Goal: Task Accomplishment & Management: Complete application form

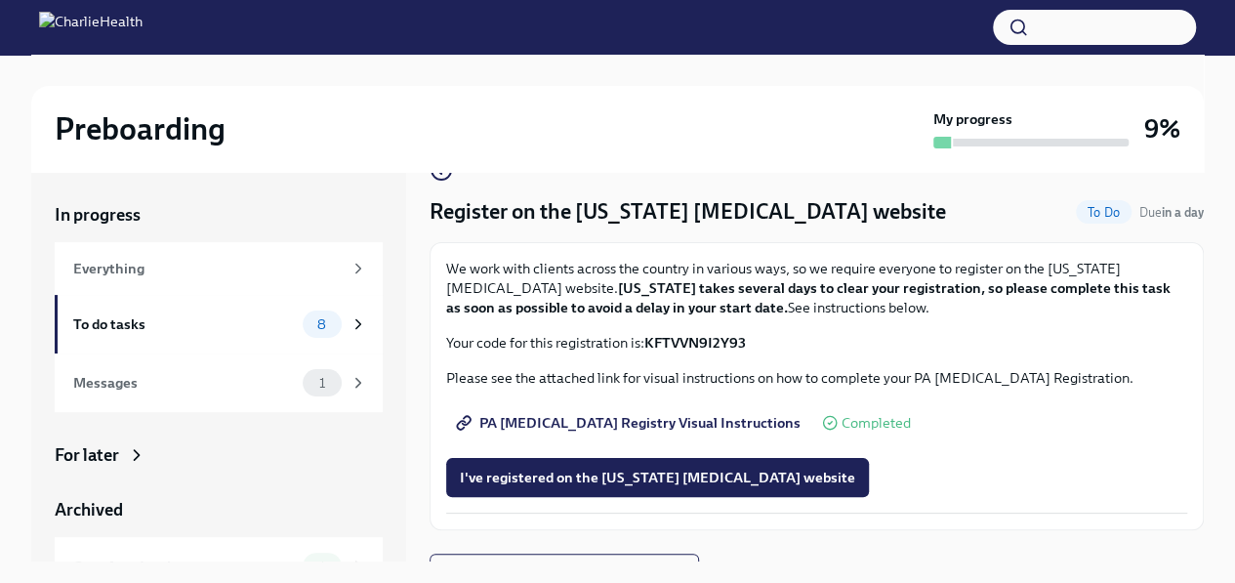
scroll to position [74, 0]
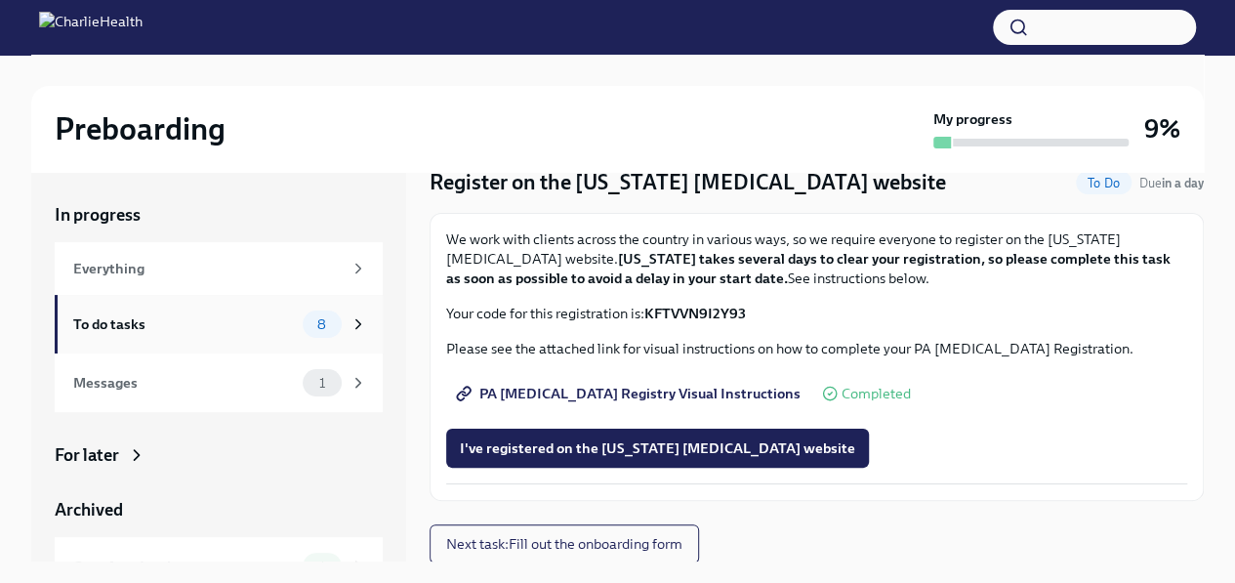
click at [349, 325] on icon at bounding box center [358, 324] width 18 height 18
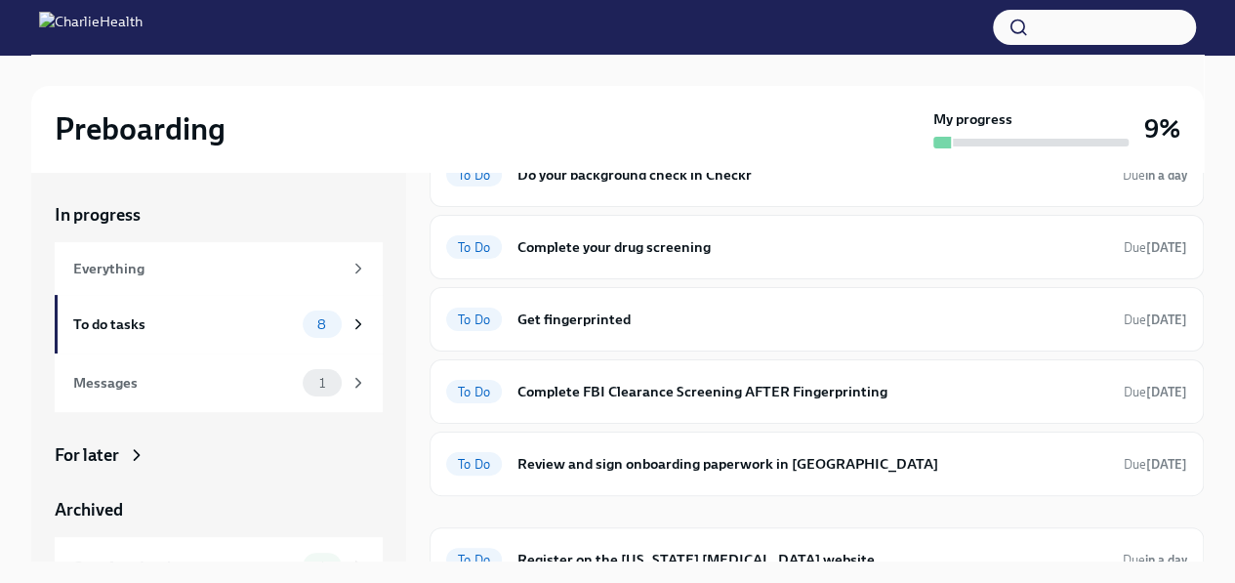
scroll to position [268, 0]
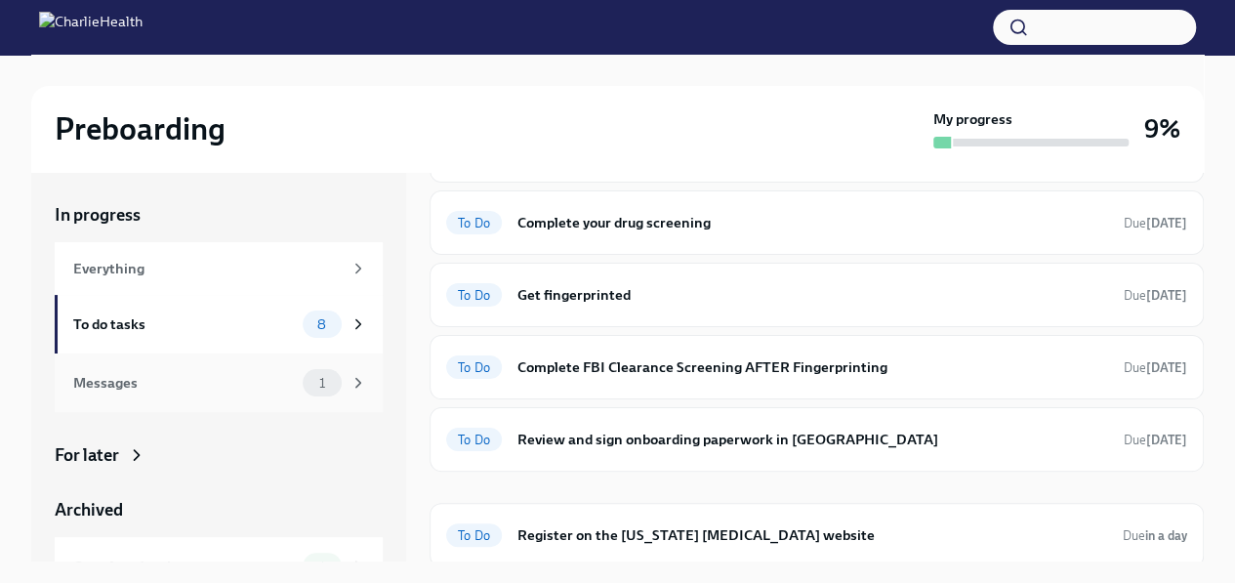
click at [307, 382] on span "1" at bounding box center [321, 383] width 29 height 15
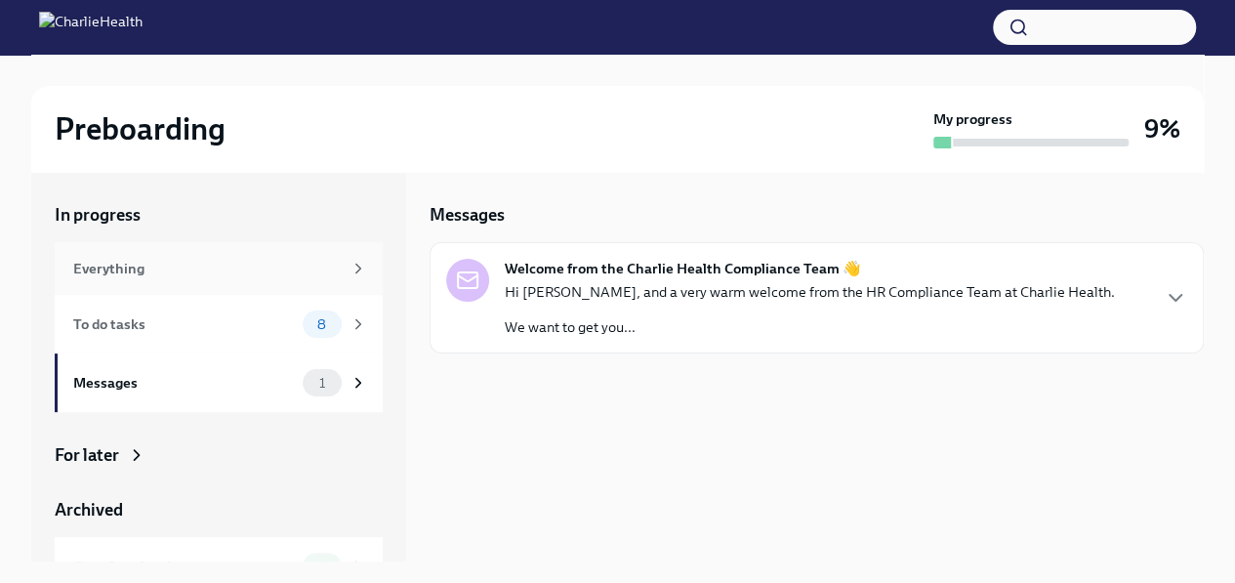
click at [175, 268] on div "Everything" at bounding box center [207, 268] width 268 height 21
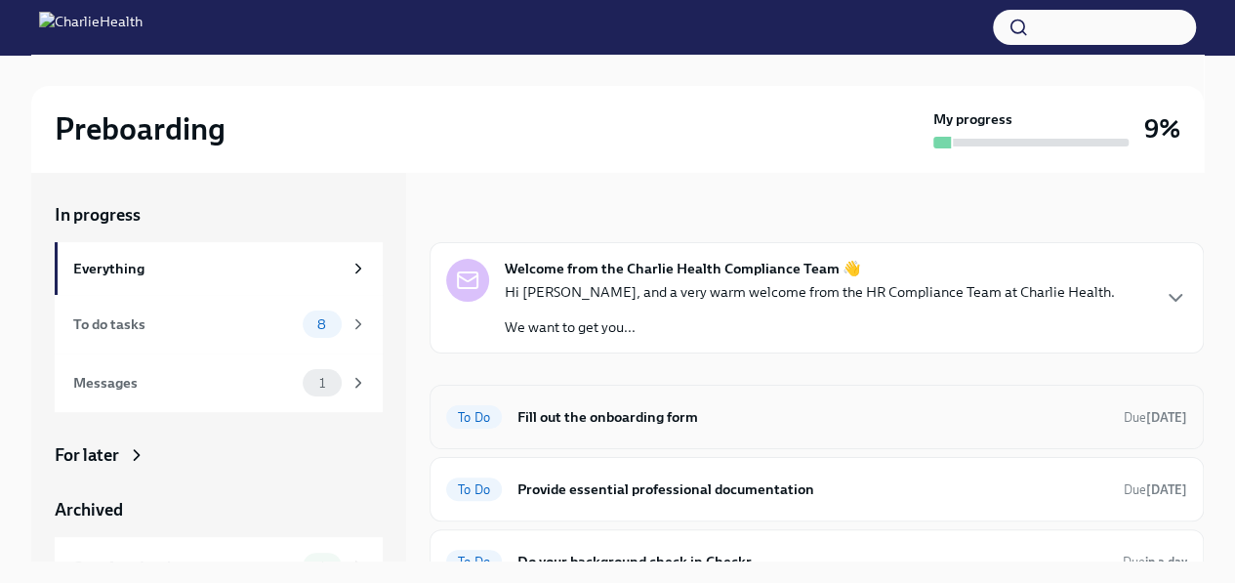
click at [648, 415] on h6 "Fill out the onboarding form" at bounding box center [812, 416] width 591 height 21
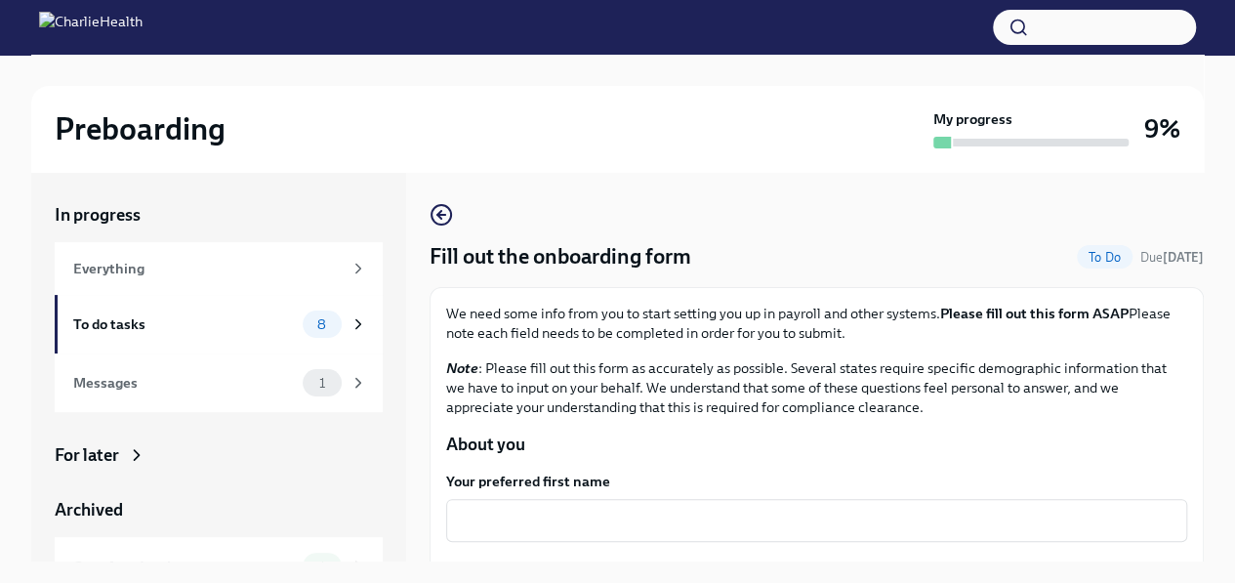
scroll to position [33, 0]
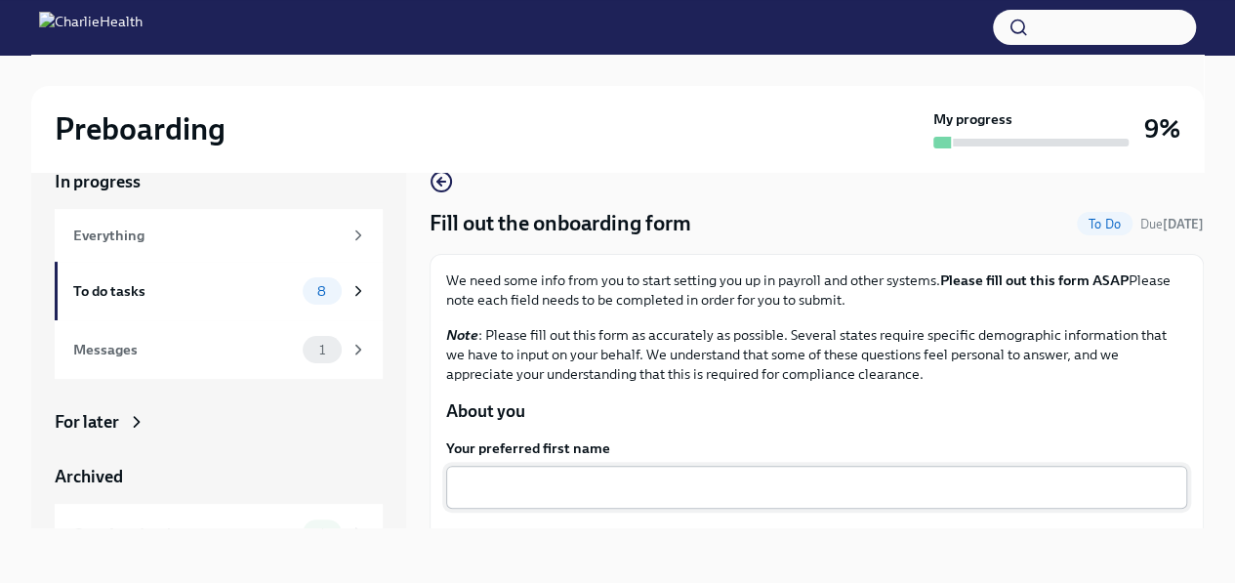
click at [552, 491] on textarea "Your preferred first name" at bounding box center [816, 486] width 717 height 23
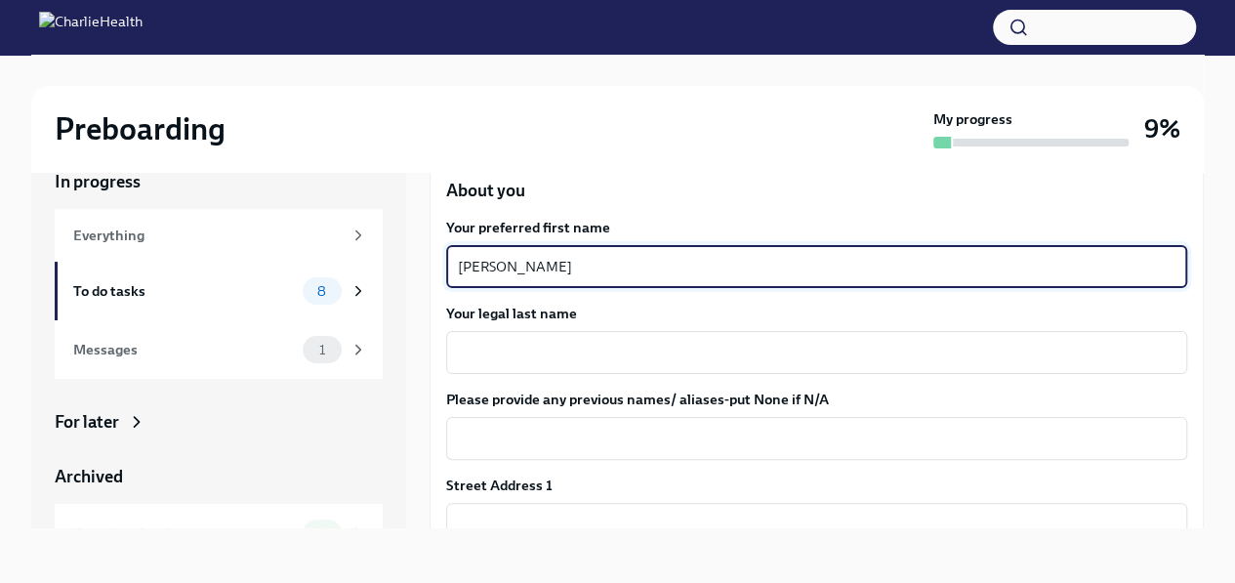
scroll to position [273, 0]
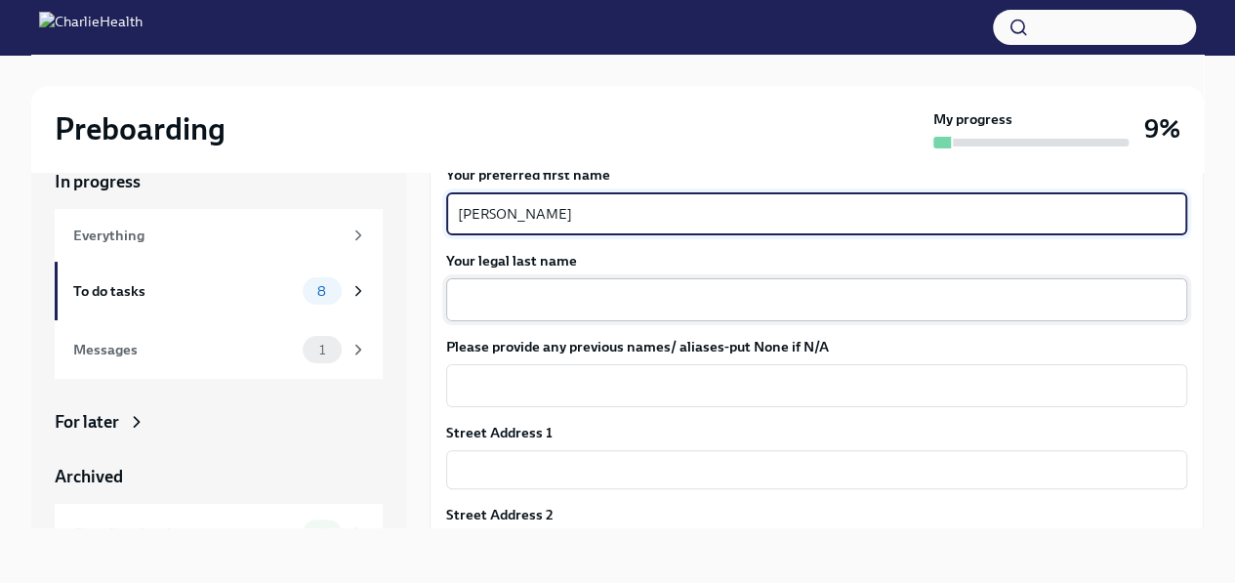
type textarea "[PERSON_NAME]"
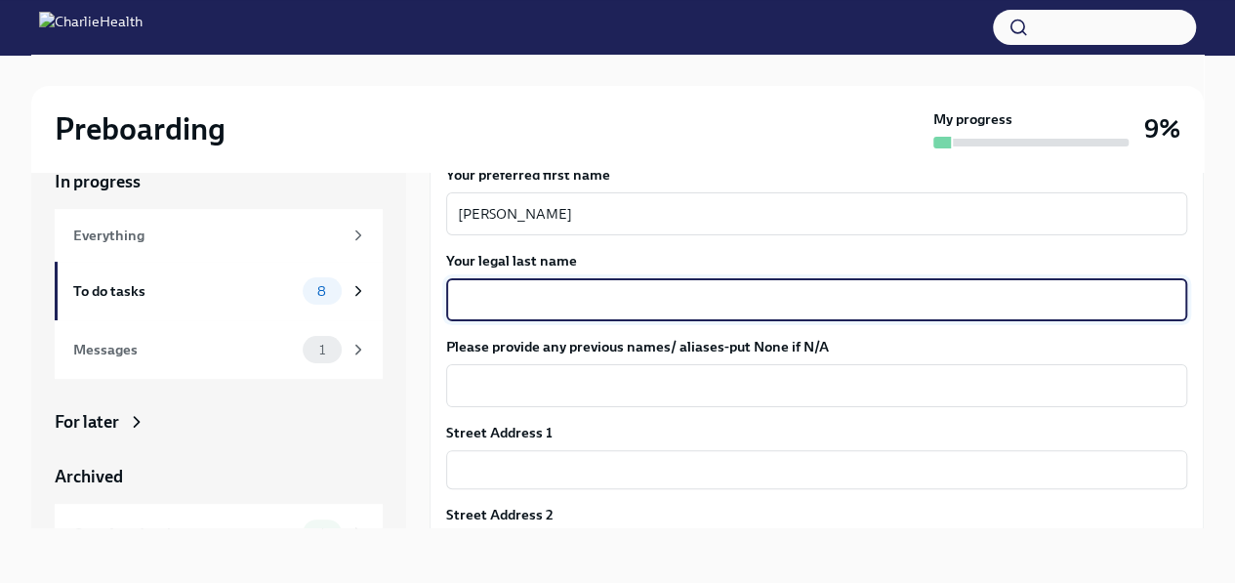
click at [487, 296] on textarea "Your legal last name" at bounding box center [816, 299] width 717 height 23
type textarea "[PERSON_NAME]"
click at [488, 477] on input "text" at bounding box center [816, 469] width 741 height 39
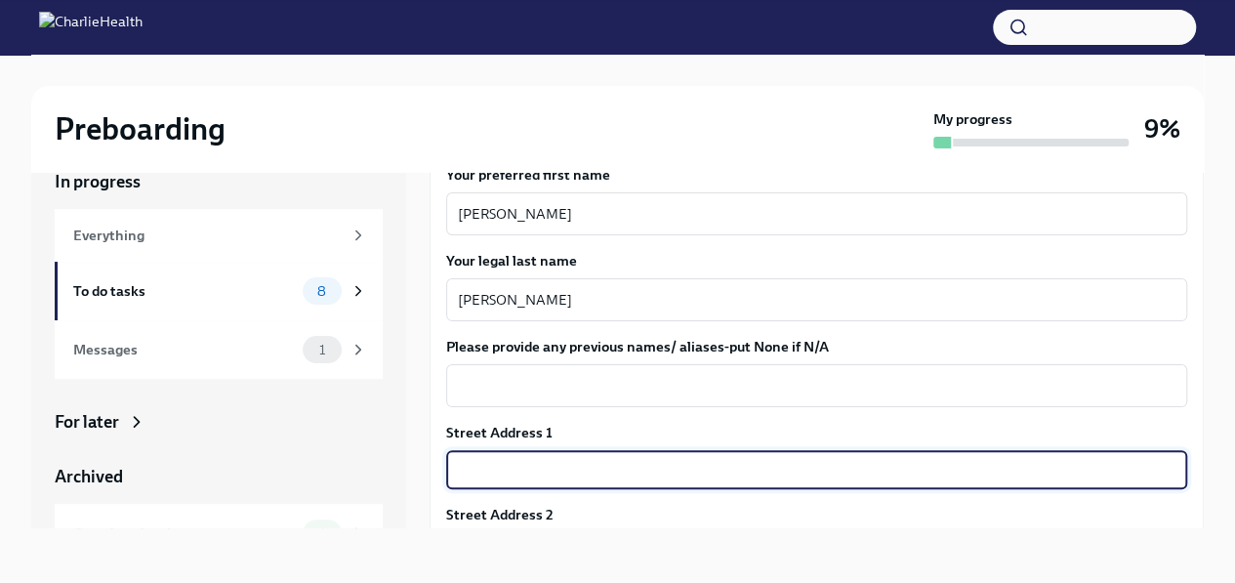
type input "[STREET_ADDRESS]"
type input "70127"
type input "[GEOGRAPHIC_DATA]"
type input "[US_STATE]"
type input "US"
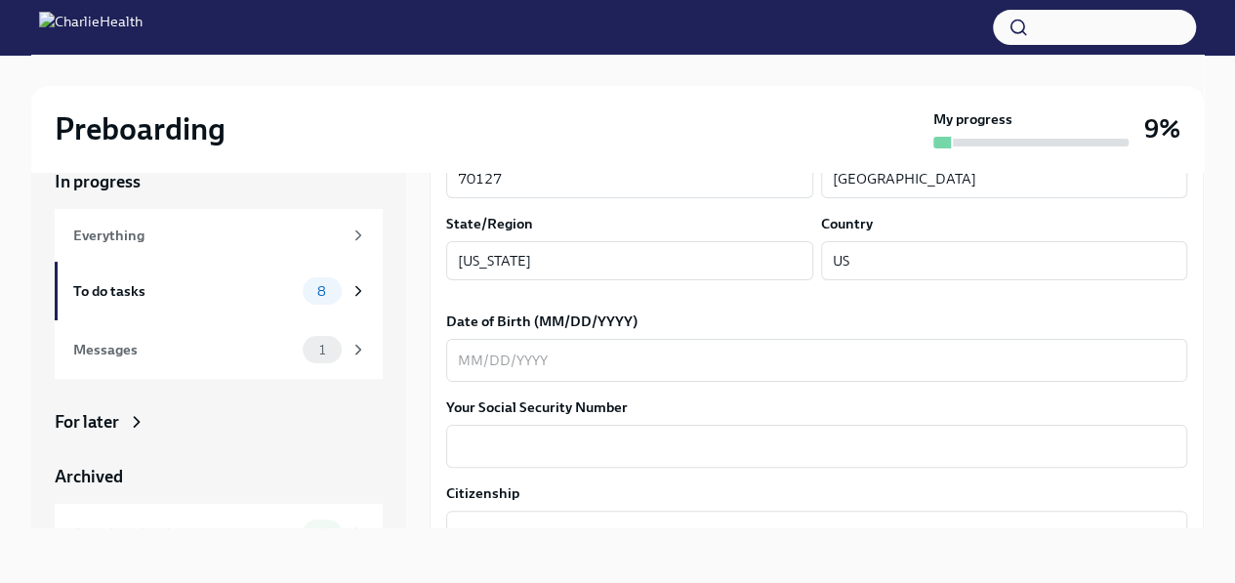
scroll to position [871, 0]
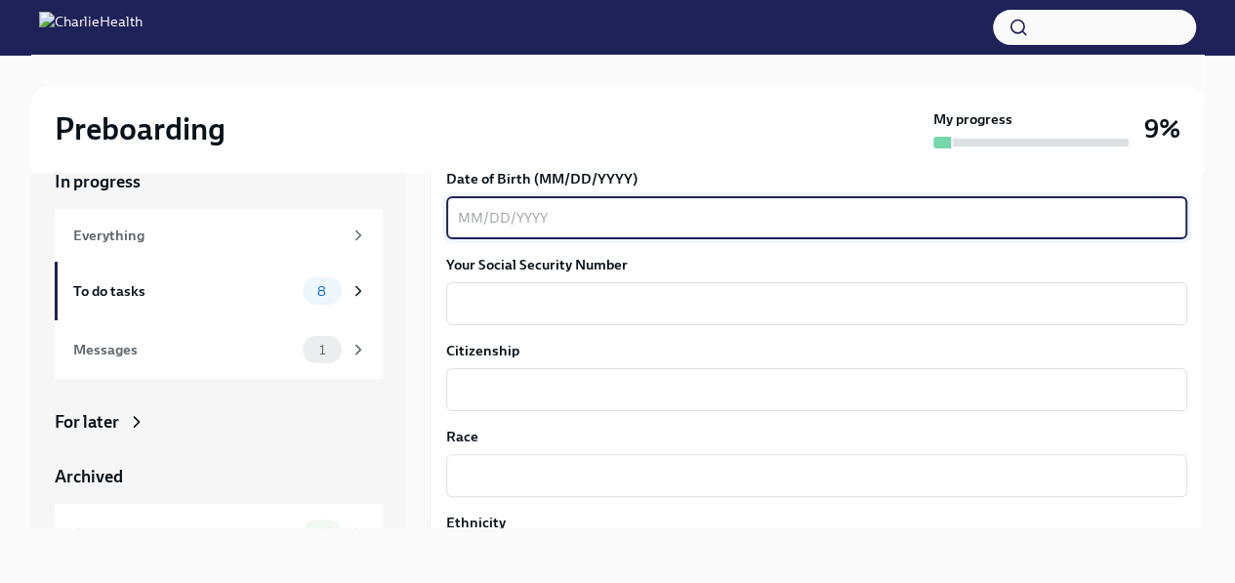
click at [621, 224] on textarea "Date of Birth (MM/DD/YYYY)" at bounding box center [816, 217] width 717 height 23
type textarea "[DATE]"
click at [539, 300] on textarea "Your Social Security Number" at bounding box center [816, 303] width 717 height 23
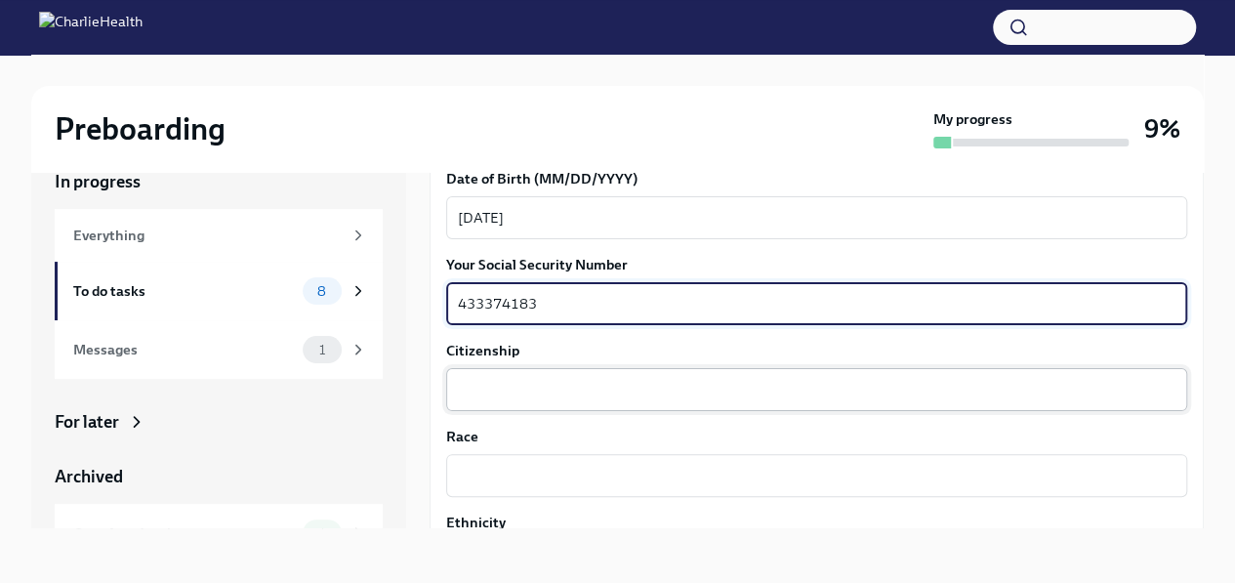
type textarea "433374183"
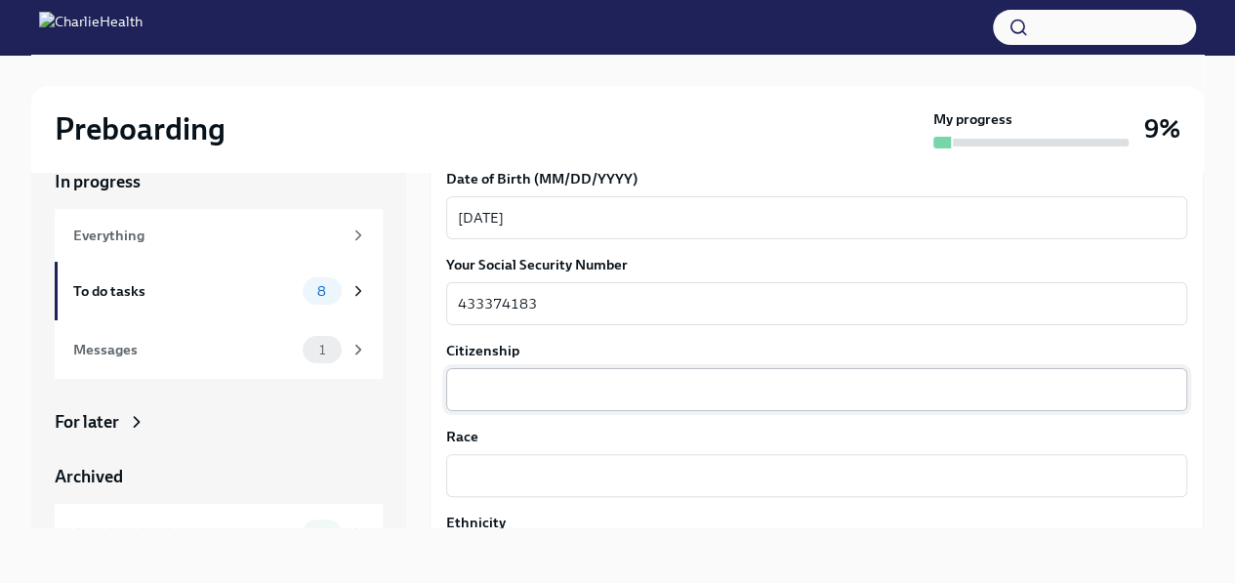
click at [496, 407] on div "x ​" at bounding box center [816, 389] width 741 height 43
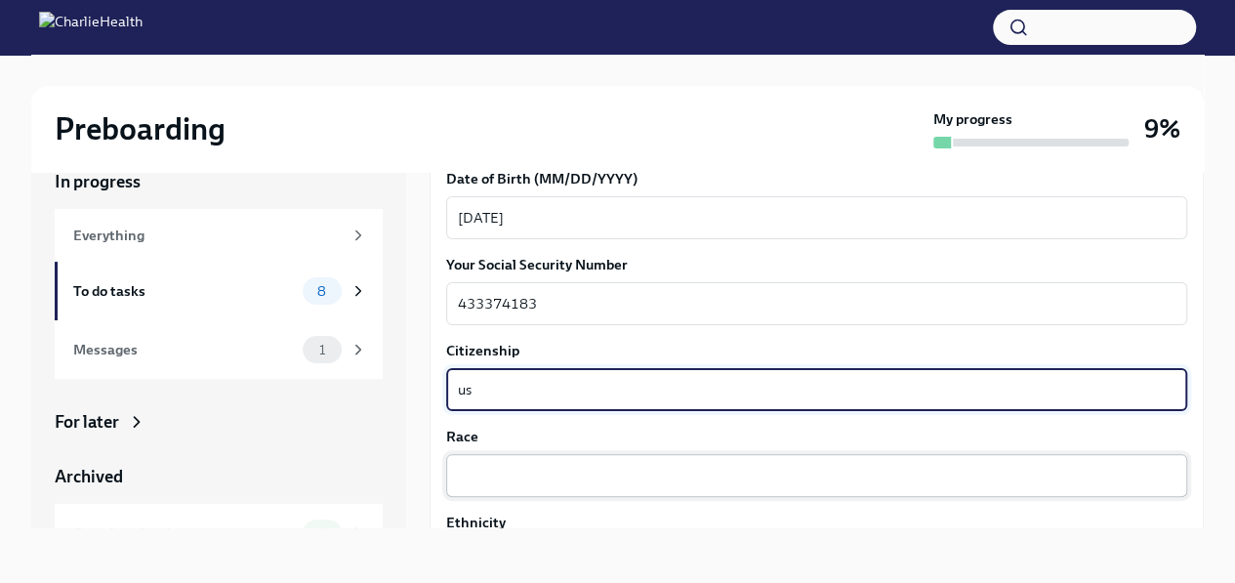
type textarea "us"
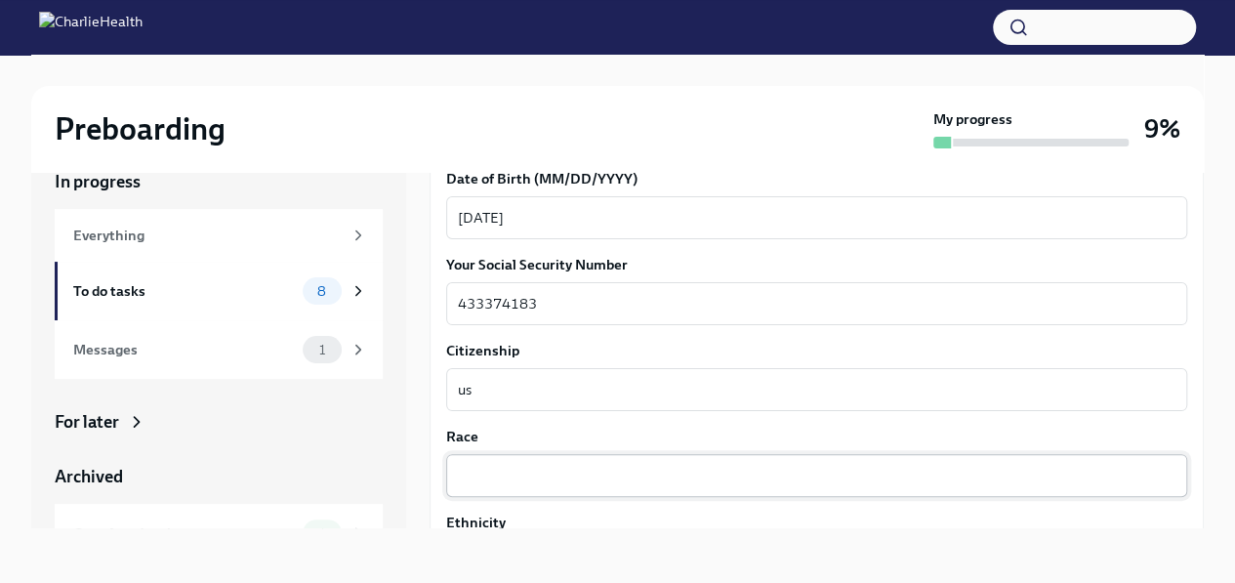
click at [489, 460] on div "x ​" at bounding box center [816, 475] width 741 height 43
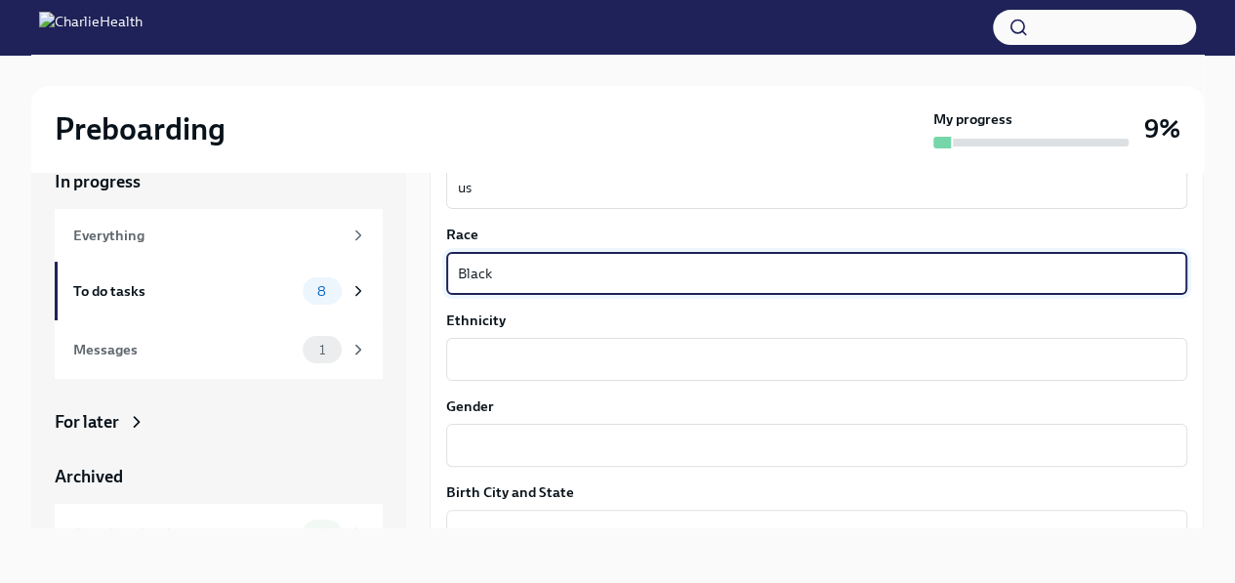
scroll to position [1078, 0]
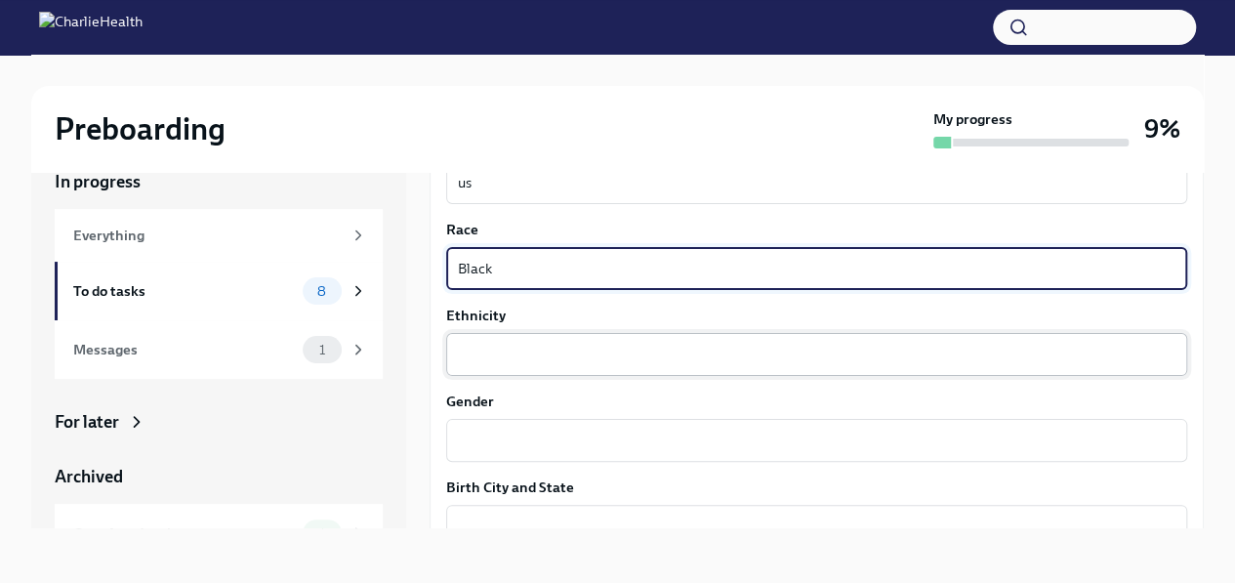
type textarea "Black"
click at [487, 339] on div "x ​" at bounding box center [816, 354] width 741 height 43
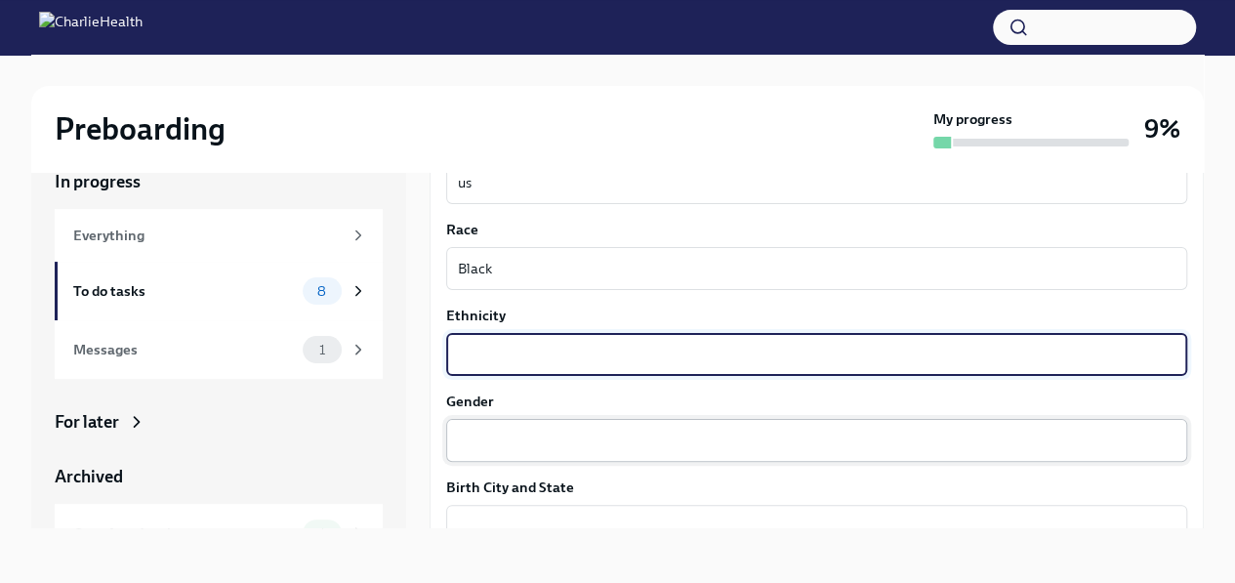
click at [470, 438] on textarea "Gender" at bounding box center [816, 440] width 717 height 23
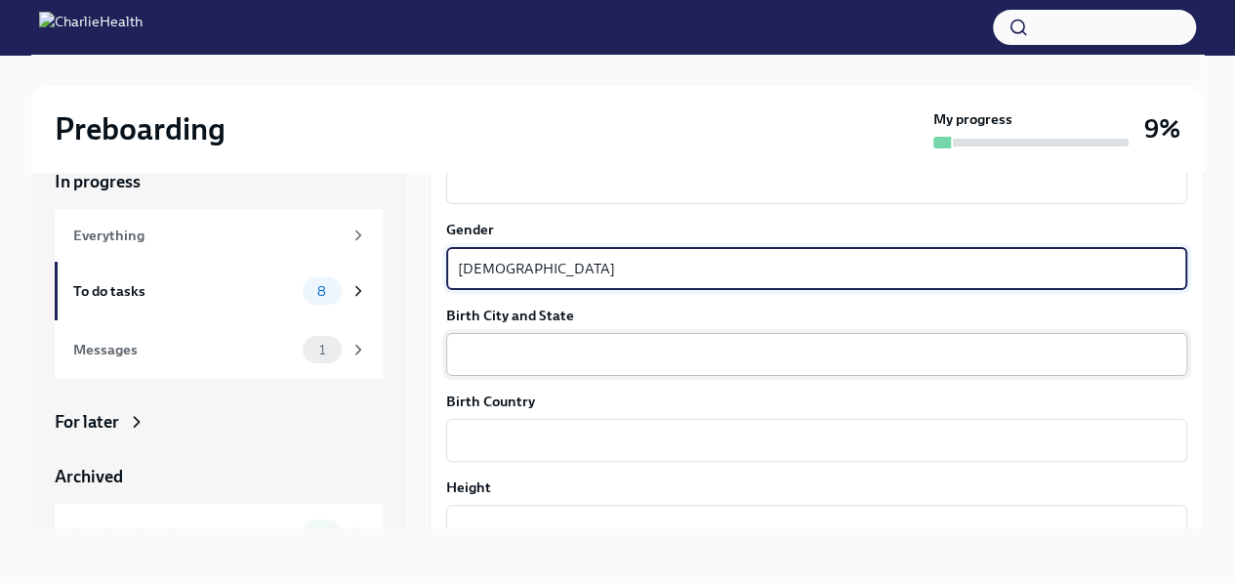
scroll to position [1250, 0]
type textarea "[DEMOGRAPHIC_DATA]"
click at [504, 433] on textarea "Birth Country" at bounding box center [816, 439] width 717 height 23
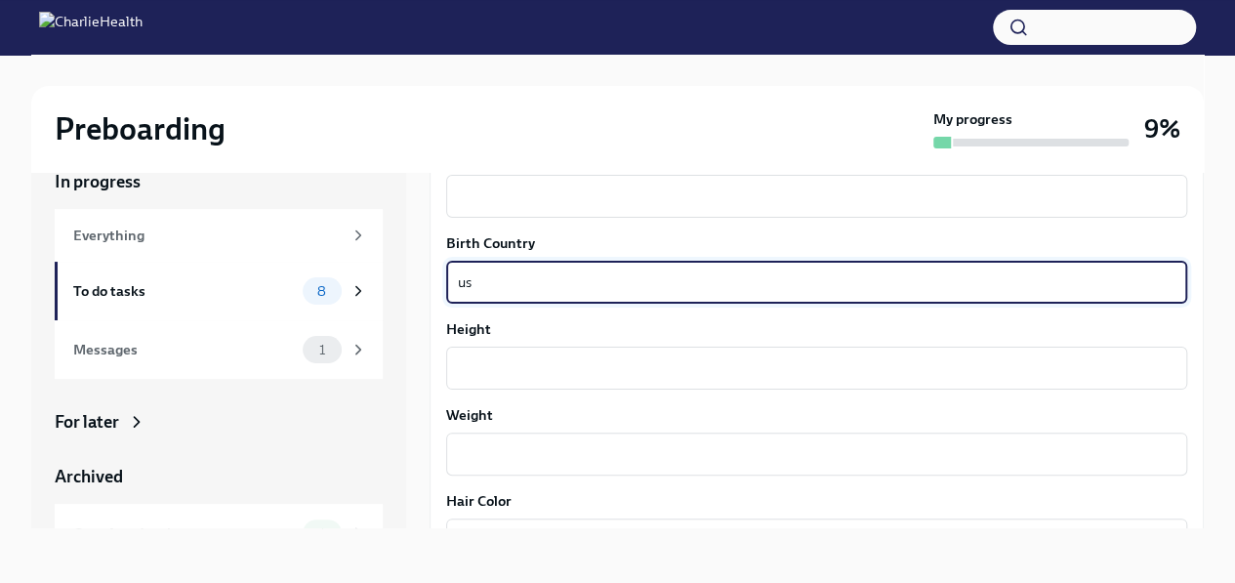
scroll to position [1410, 0]
type textarea "us"
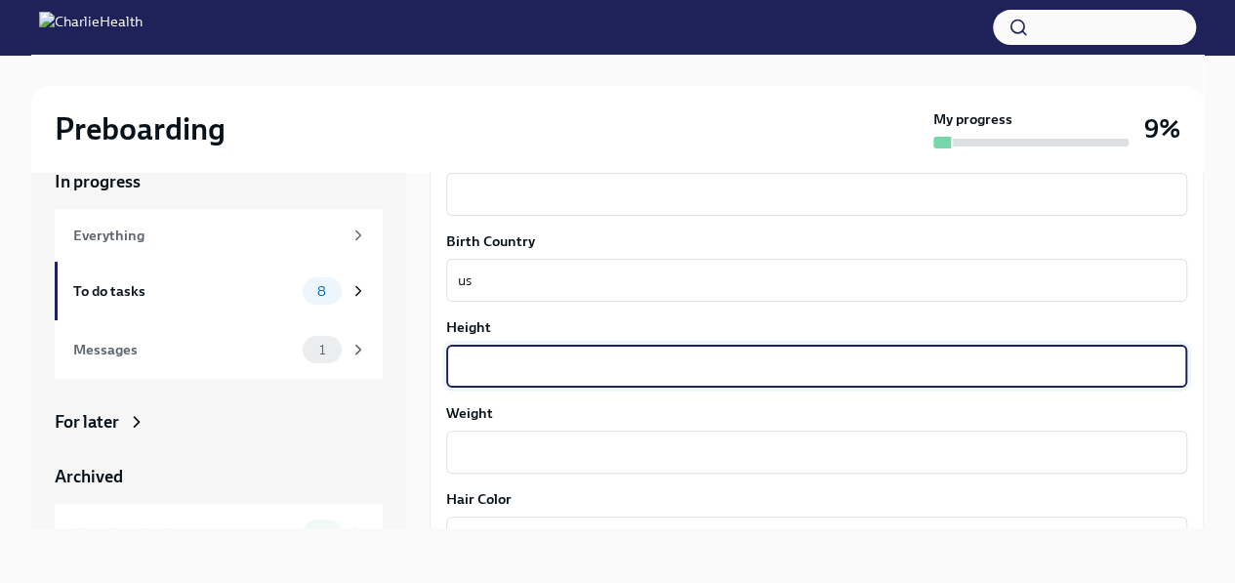
click at [592, 362] on textarea "Height" at bounding box center [816, 365] width 717 height 23
type textarea "5'3"
click at [476, 436] on div "x ​" at bounding box center [816, 451] width 741 height 43
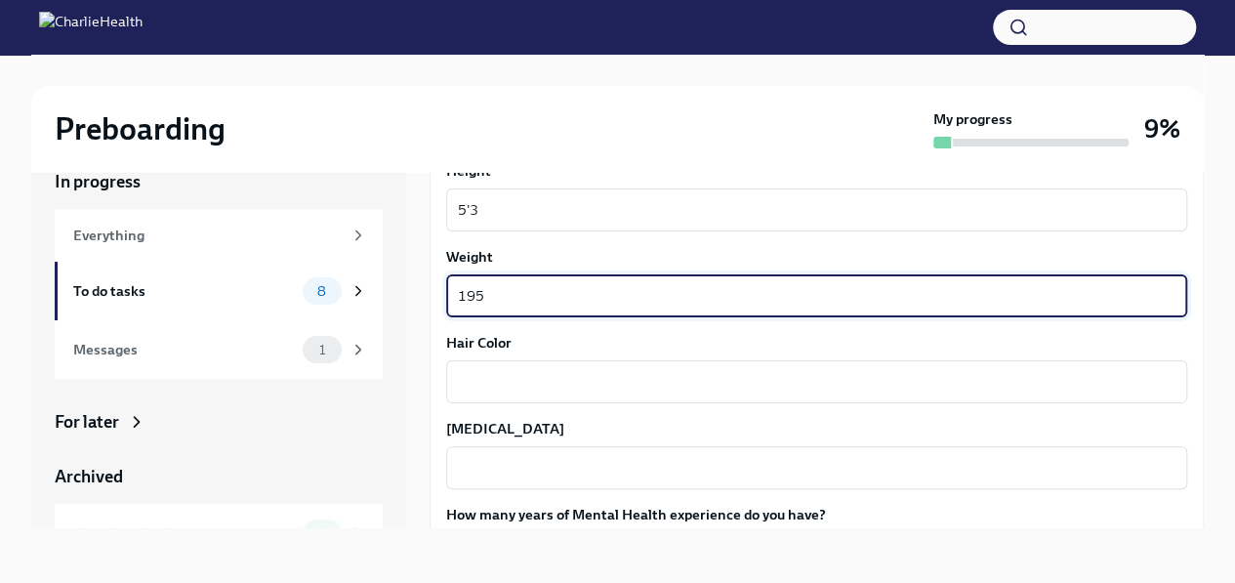
scroll to position [1571, 0]
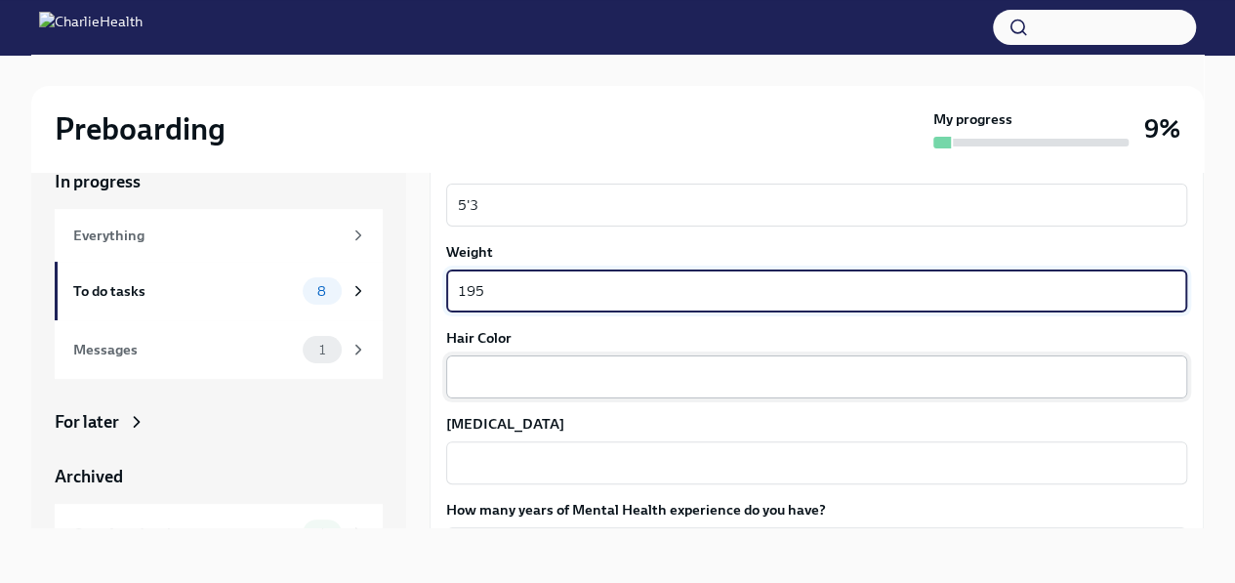
type textarea "195"
click at [507, 368] on textarea "Hair Color" at bounding box center [816, 376] width 717 height 23
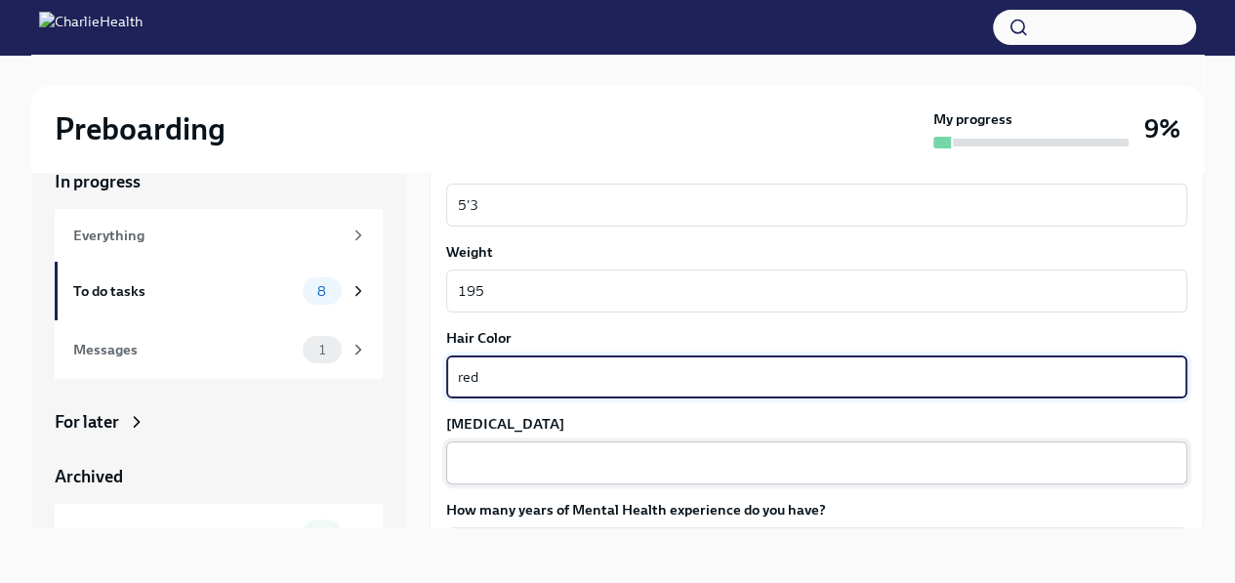
type textarea "red"
click at [469, 468] on textarea "[MEDICAL_DATA]" at bounding box center [816, 462] width 717 height 23
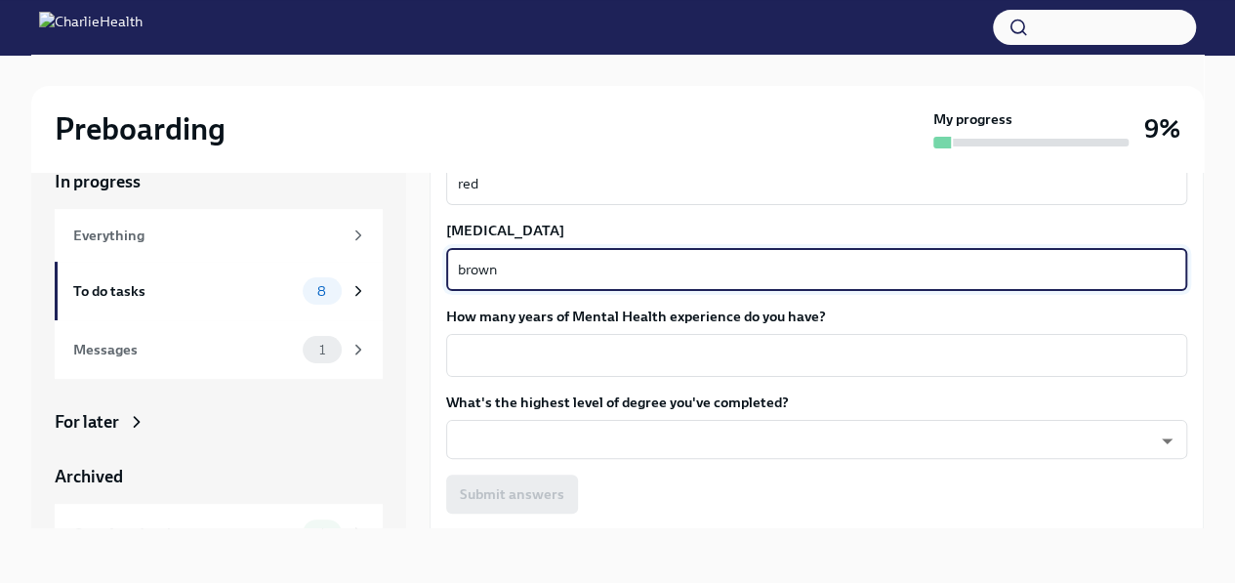
scroll to position [1765, 0]
type textarea "brown"
click at [466, 363] on textarea "How many years of Mental Health experience do you have?" at bounding box center [816, 354] width 717 height 23
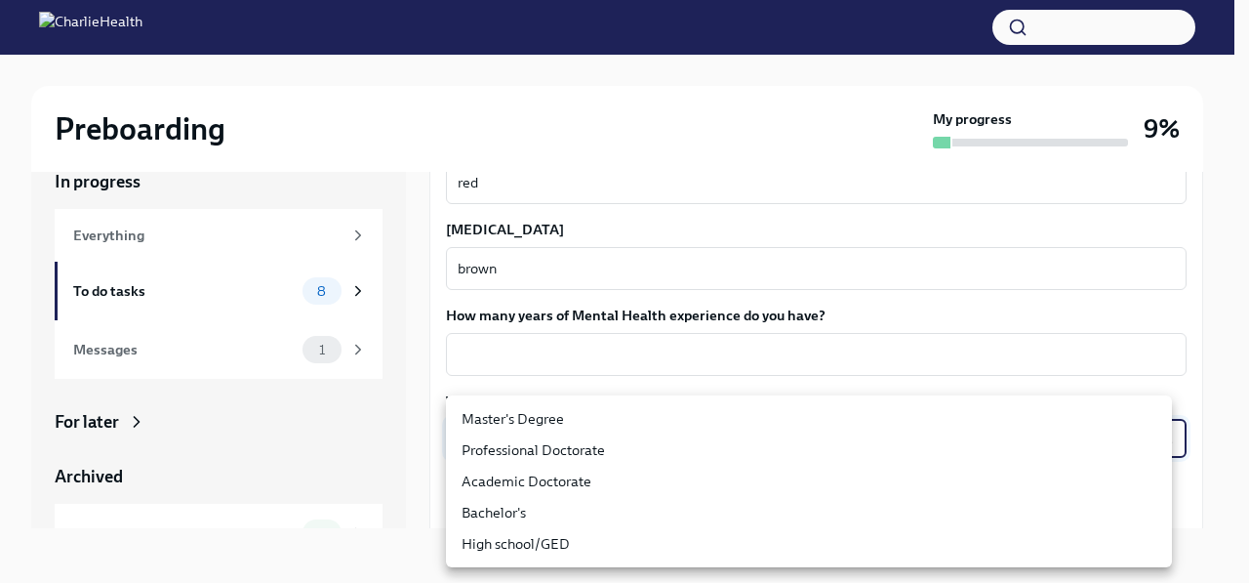
click at [509, 438] on body "Preboarding My progress 9% In progress Everything To do tasks 8 Messages 1 For …" at bounding box center [624, 275] width 1249 height 616
click at [502, 426] on li "Master's Degree" at bounding box center [809, 418] width 726 height 31
type input "2vBr-ghkD"
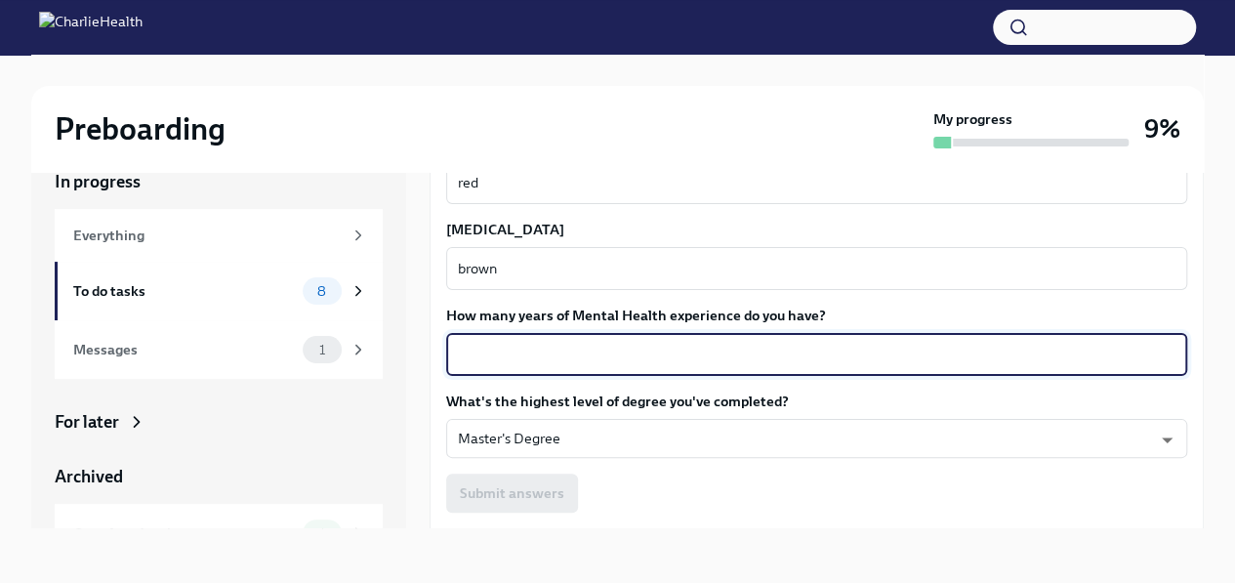
click at [491, 349] on textarea "How many years of Mental Health experience do you have?" at bounding box center [816, 354] width 717 height 23
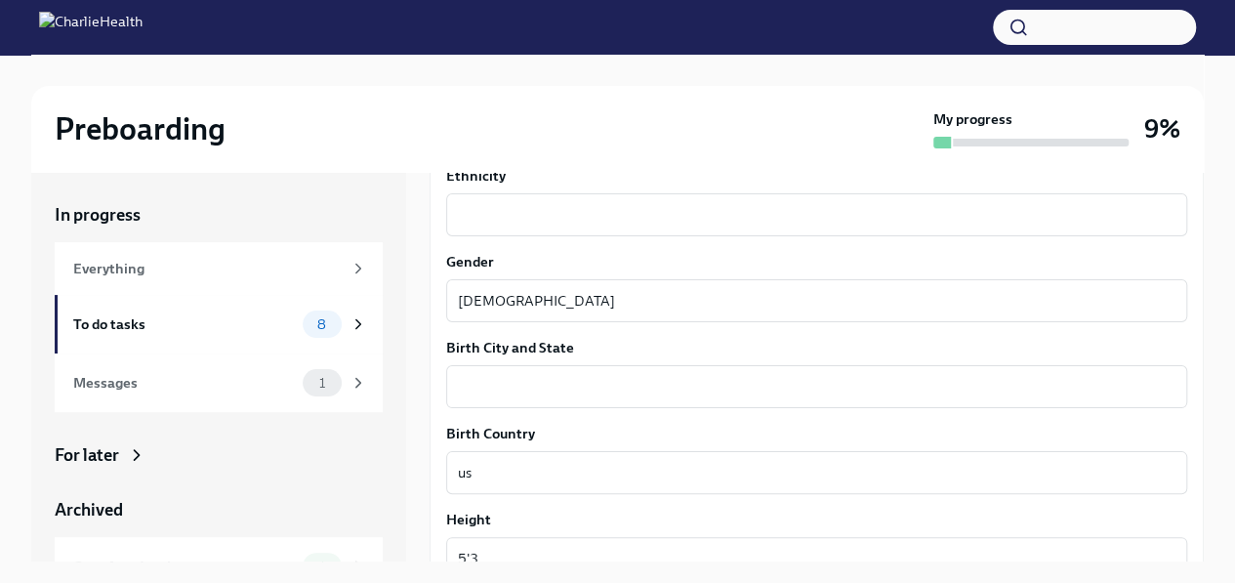
scroll to position [1222, 0]
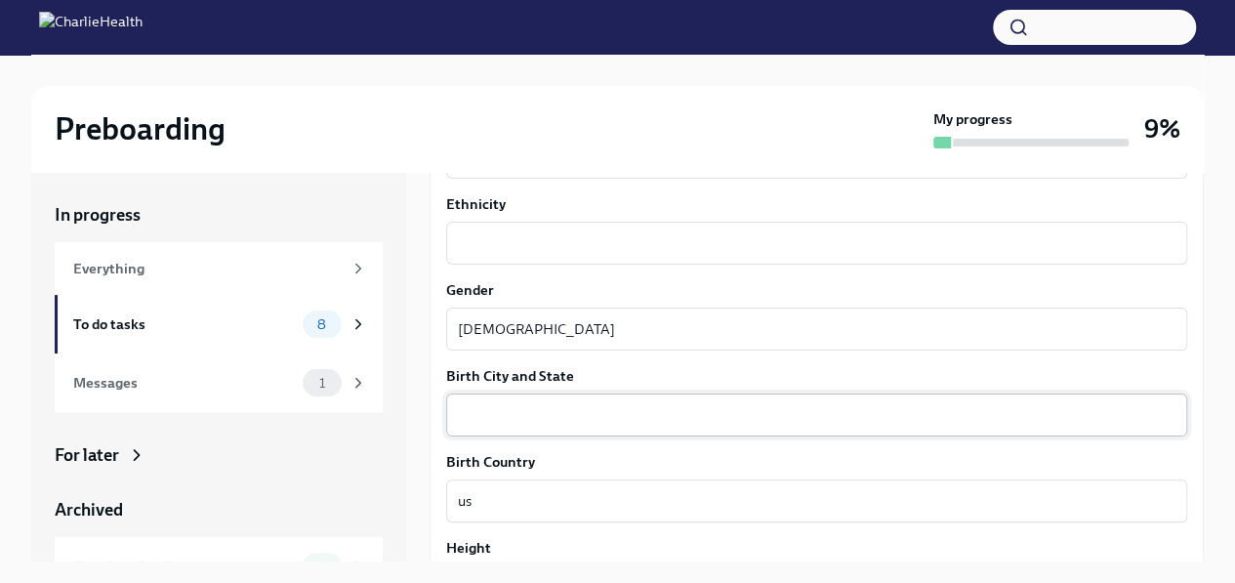
type textarea "10"
click at [490, 401] on div "x ​" at bounding box center [816, 414] width 741 height 43
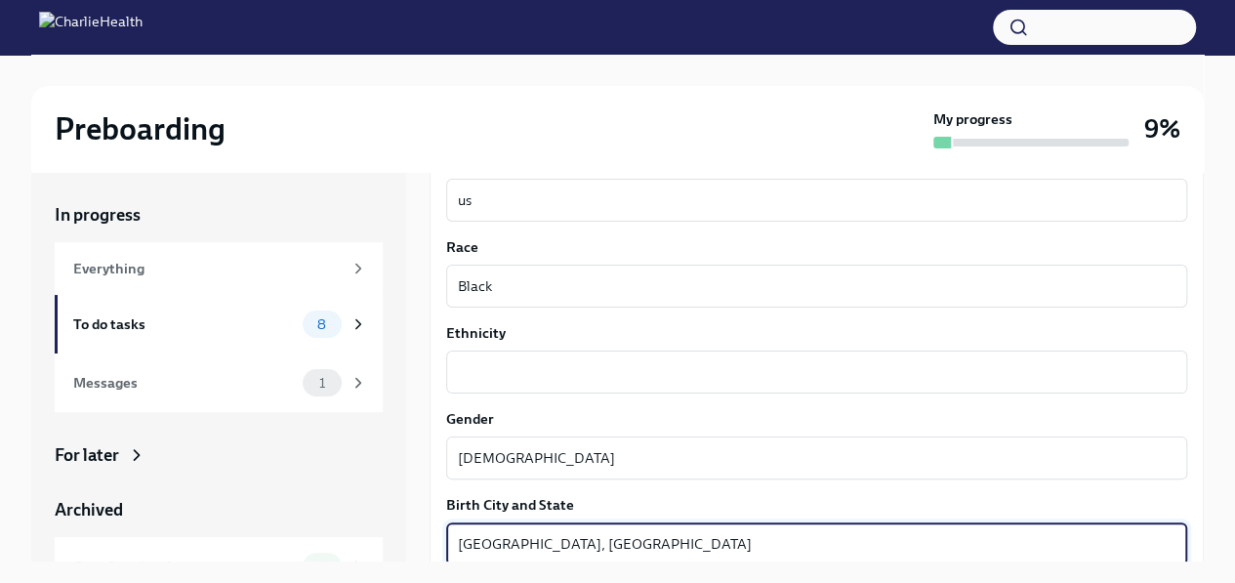
scroll to position [1089, 0]
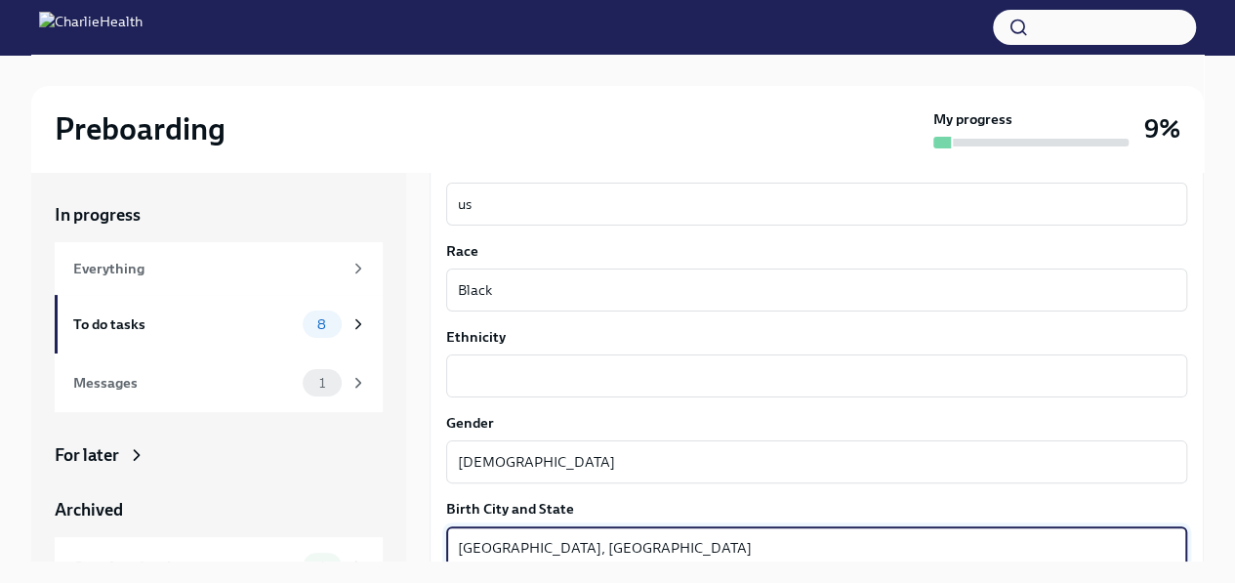
type textarea "[GEOGRAPHIC_DATA], [GEOGRAPHIC_DATA]"
click at [483, 398] on div "Your preferred first name [PERSON_NAME] ​ Your legal last name [PERSON_NAME] x …" at bounding box center [816, 301] width 741 height 1839
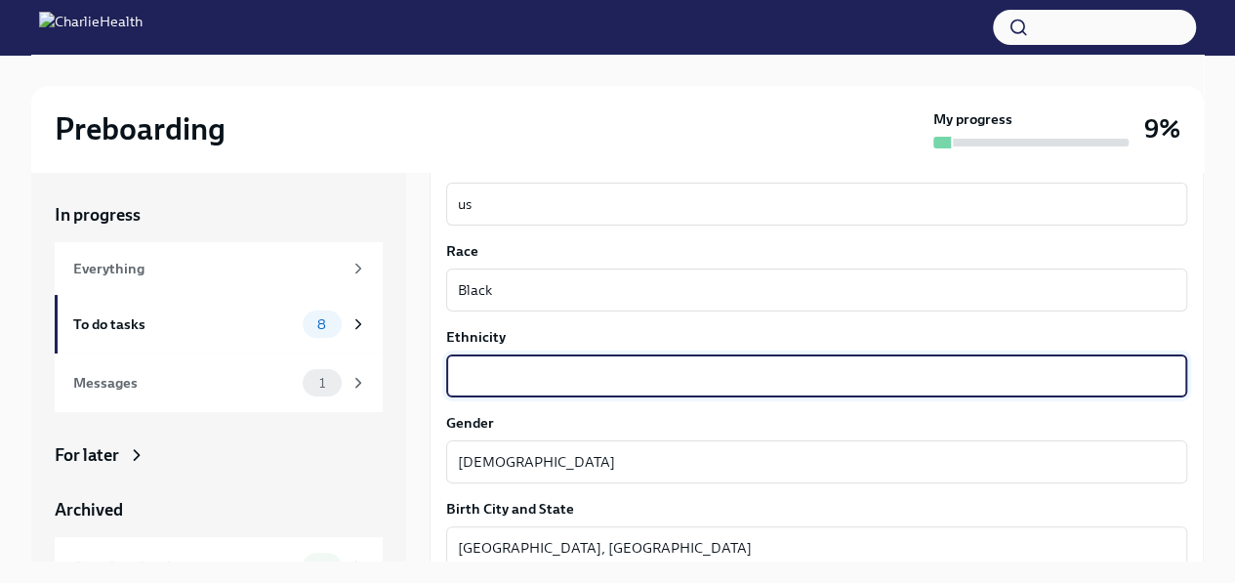
click at [482, 385] on textarea "Ethnicity" at bounding box center [816, 375] width 717 height 23
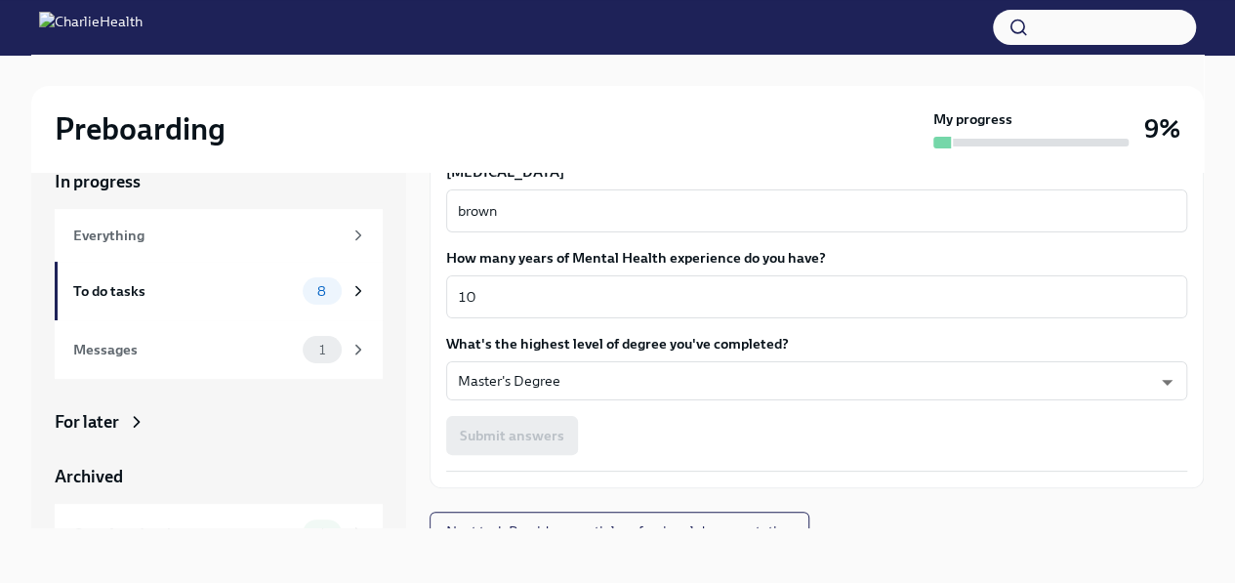
scroll to position [1843, 0]
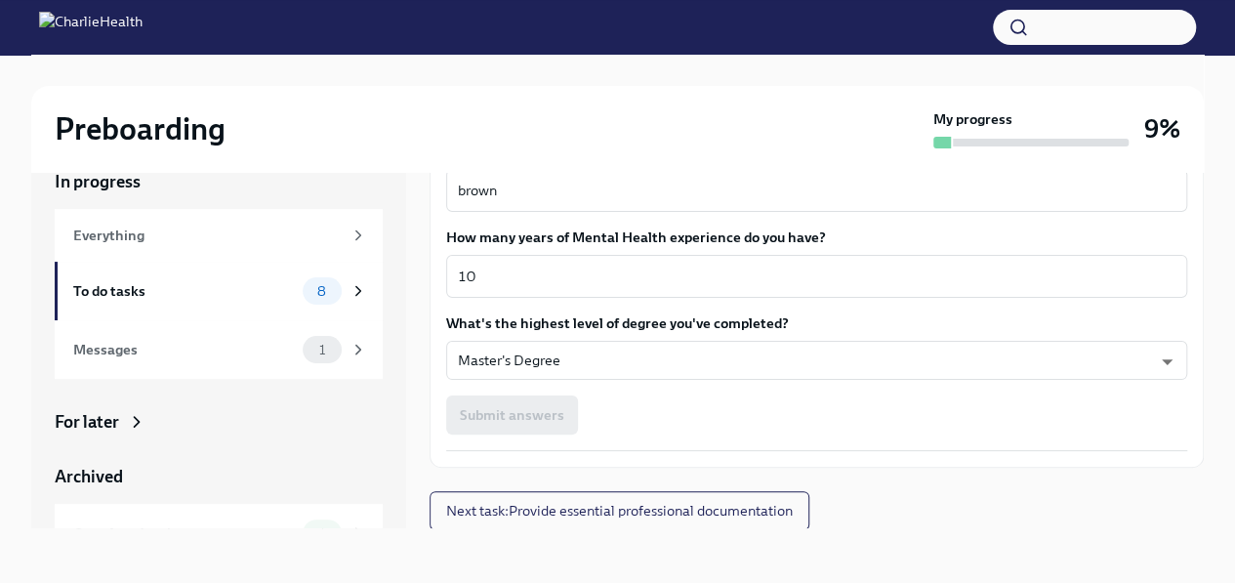
type textarea "[DEMOGRAPHIC_DATA]"
click at [961, 419] on div "Submit answers" at bounding box center [816, 414] width 741 height 39
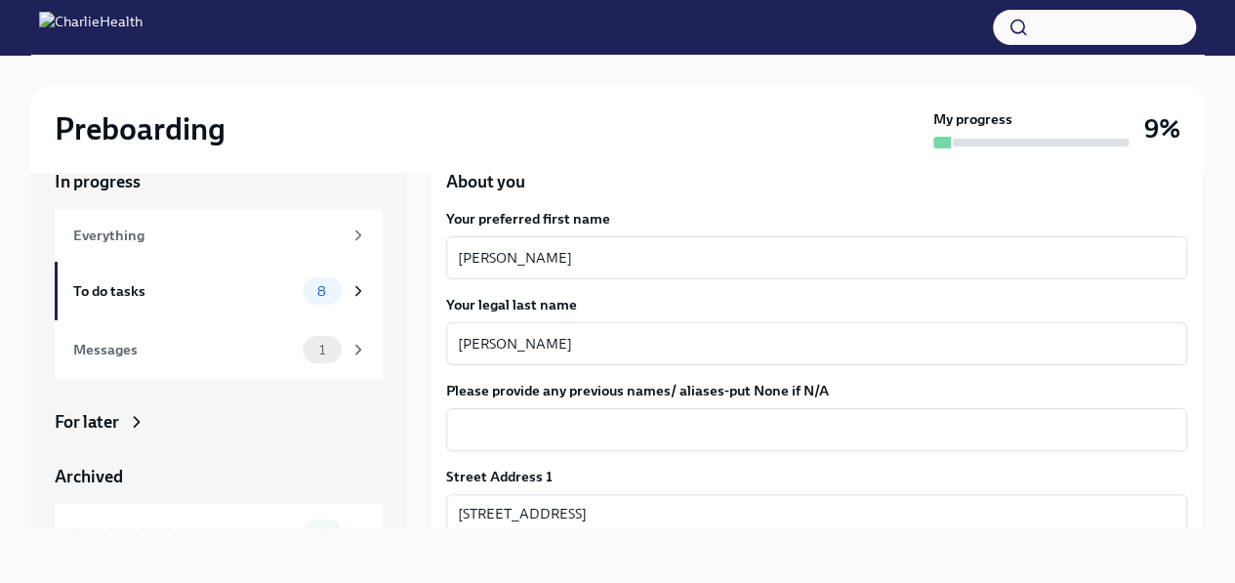
scroll to position [254, 0]
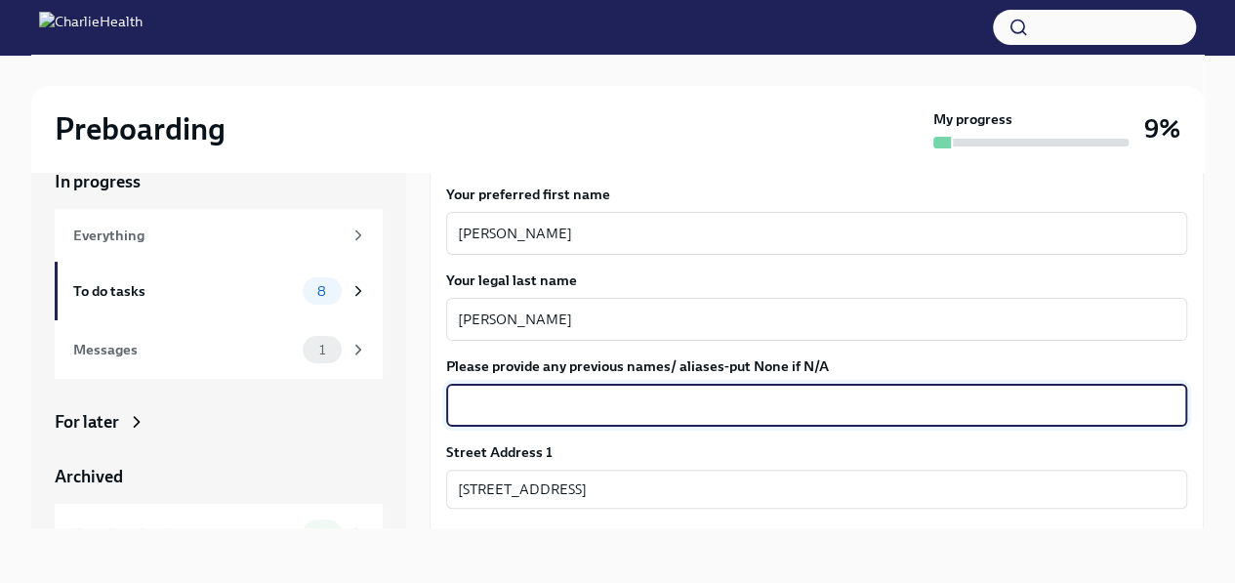
click at [558, 403] on textarea "Please provide any previous names/ aliases-put None if N/A" at bounding box center [816, 404] width 717 height 23
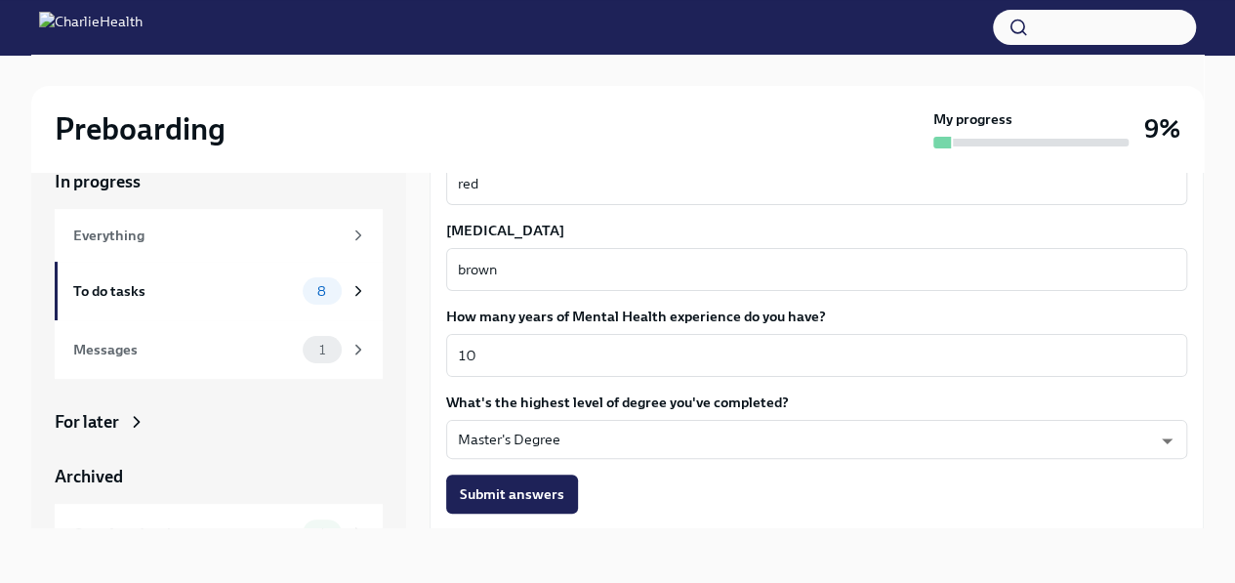
scroll to position [1843, 0]
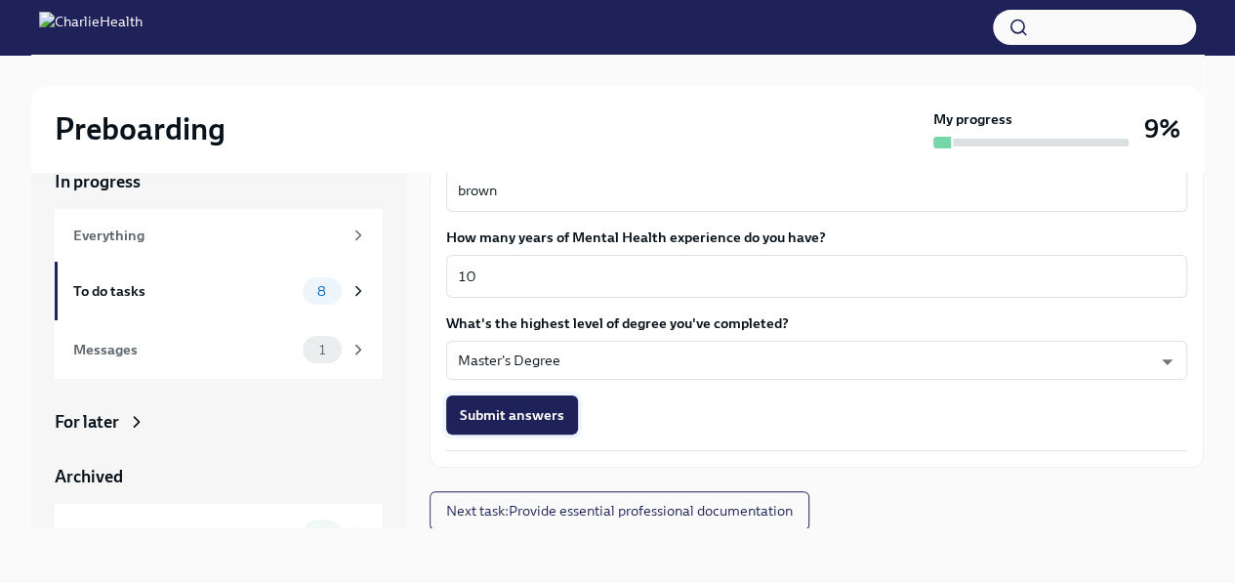
type textarea "N/A"
click at [536, 409] on span "Submit answers" at bounding box center [512, 415] width 104 height 20
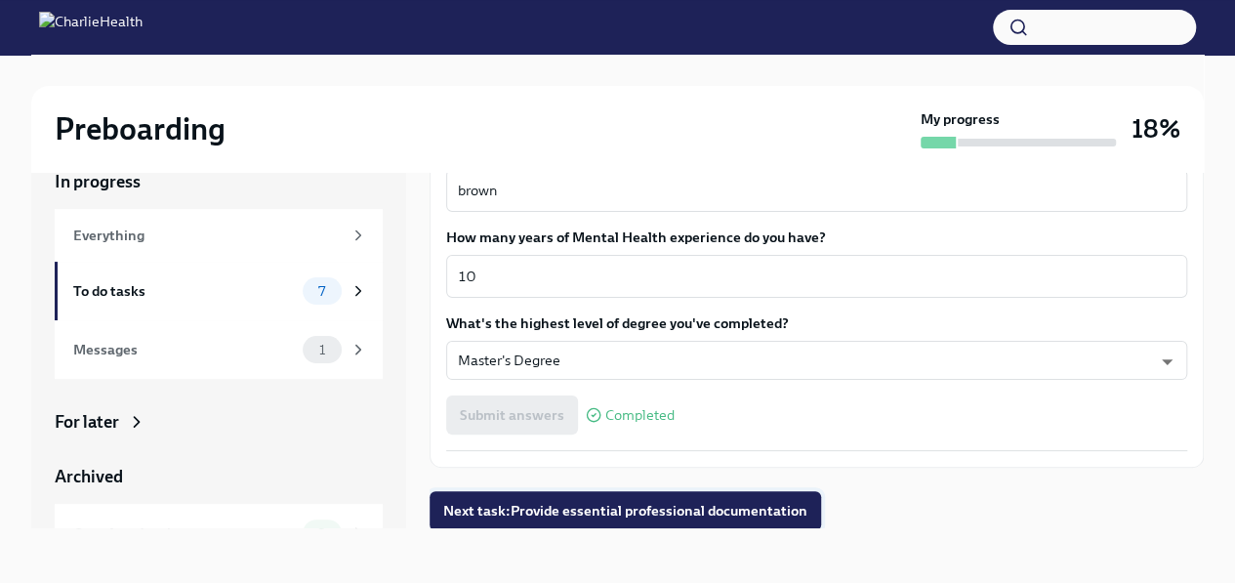
click at [574, 512] on span "Next task : Provide essential professional documentation" at bounding box center [625, 511] width 364 height 20
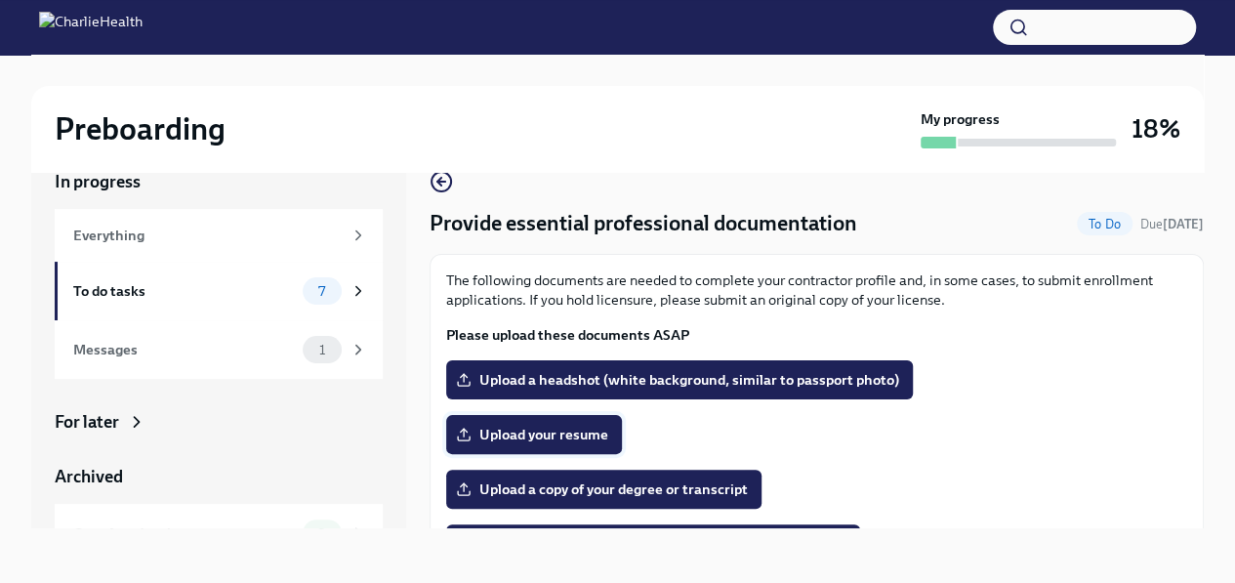
click at [521, 432] on span "Upload your resume" at bounding box center [534, 435] width 148 height 20
click at [0, 0] on input "Upload your resume" at bounding box center [0, 0] width 0 height 0
click at [628, 484] on span "Upload a copy of your degree or transcript" at bounding box center [604, 489] width 288 height 20
click at [0, 0] on input "Upload a copy of your degree or transcript" at bounding box center [0, 0] width 0 height 0
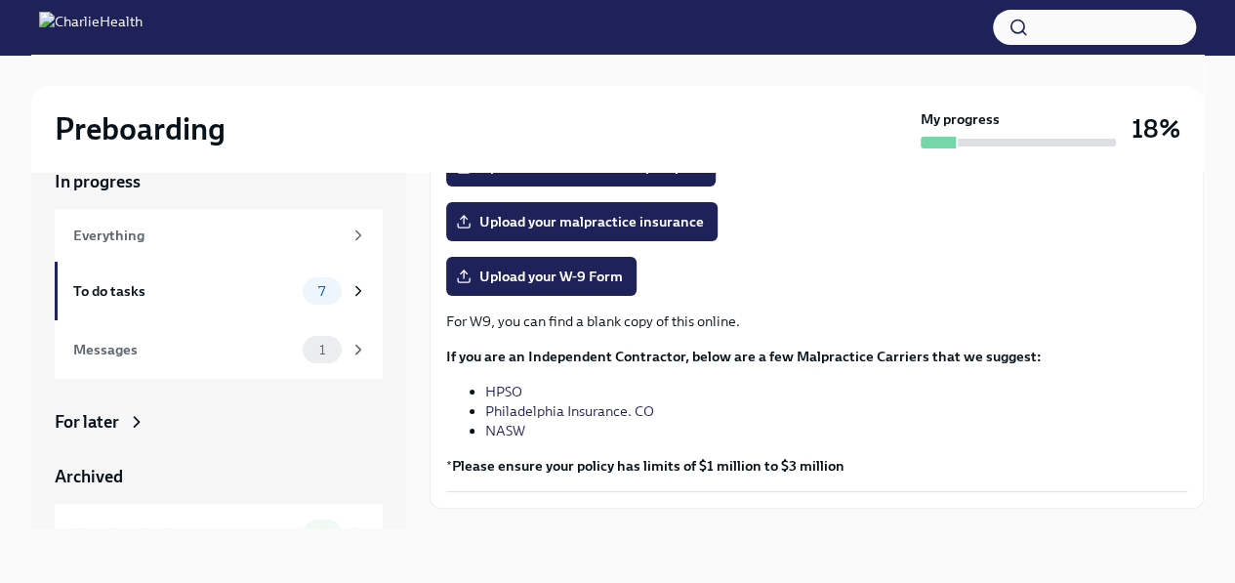
scroll to position [416, 0]
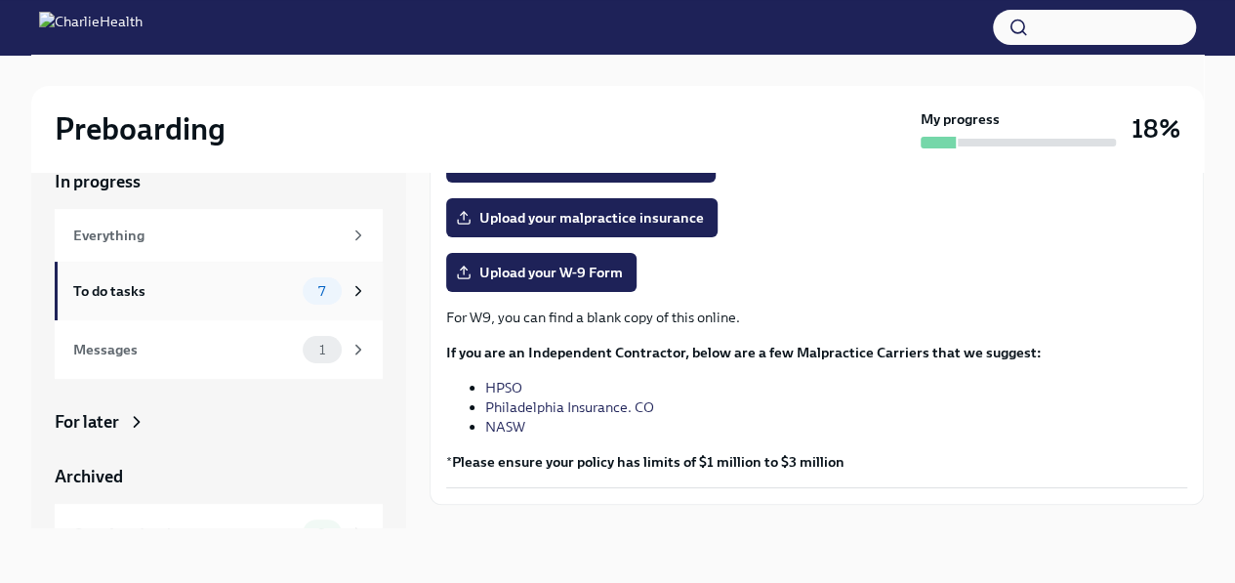
click at [307, 288] on span "7" at bounding box center [322, 291] width 30 height 15
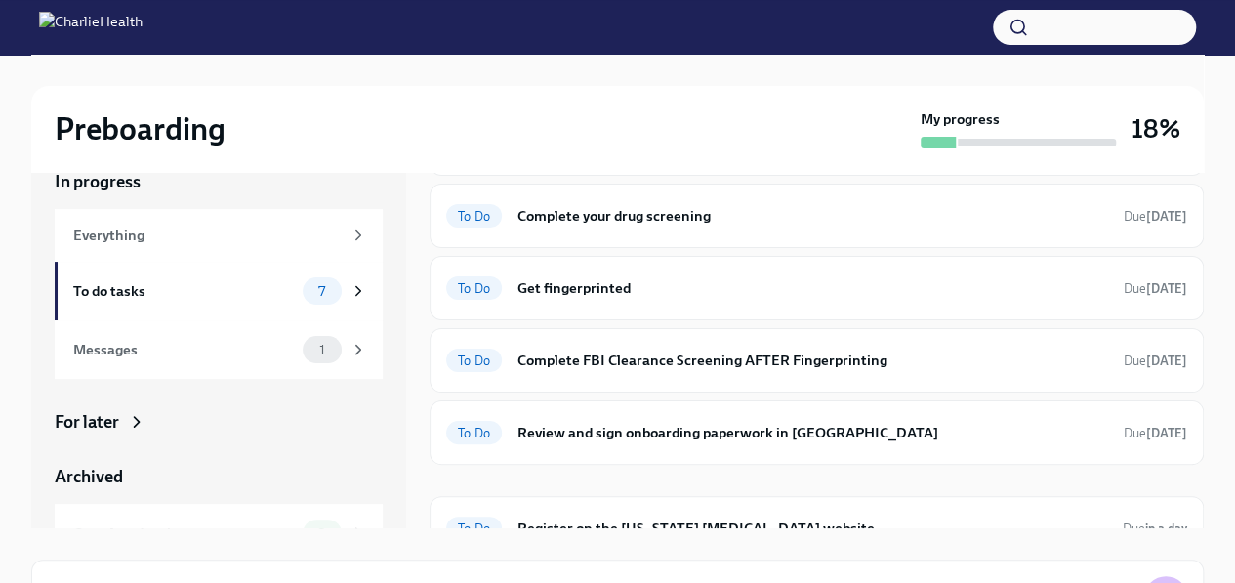
scroll to position [197, 0]
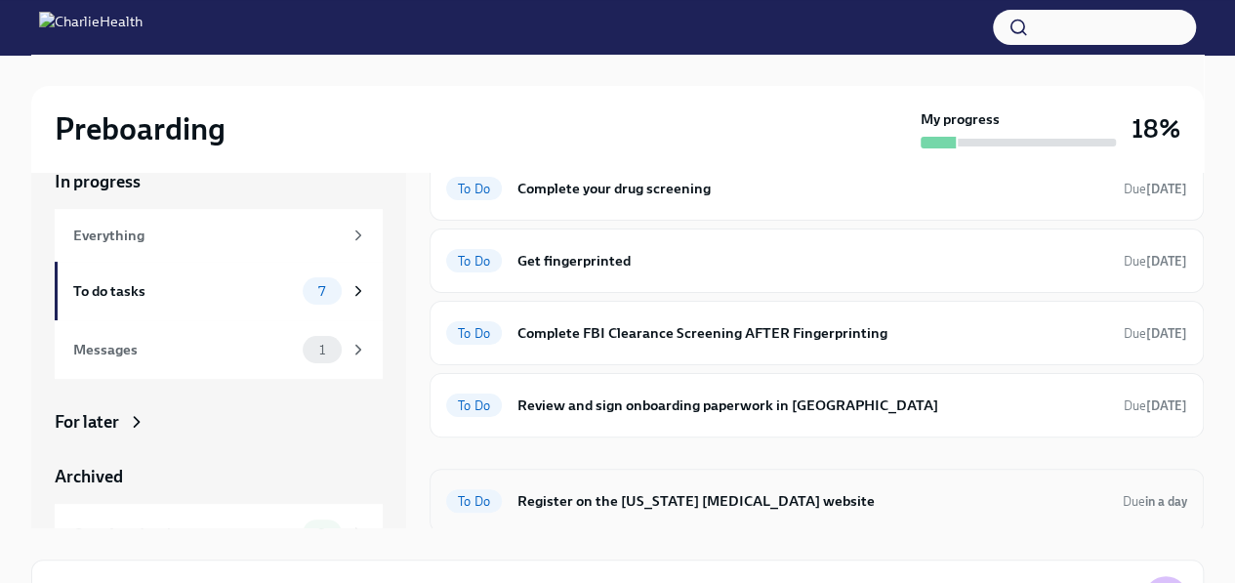
click at [533, 493] on h6 "Register on the [US_STATE] [MEDICAL_DATA] website" at bounding box center [812, 500] width 590 height 21
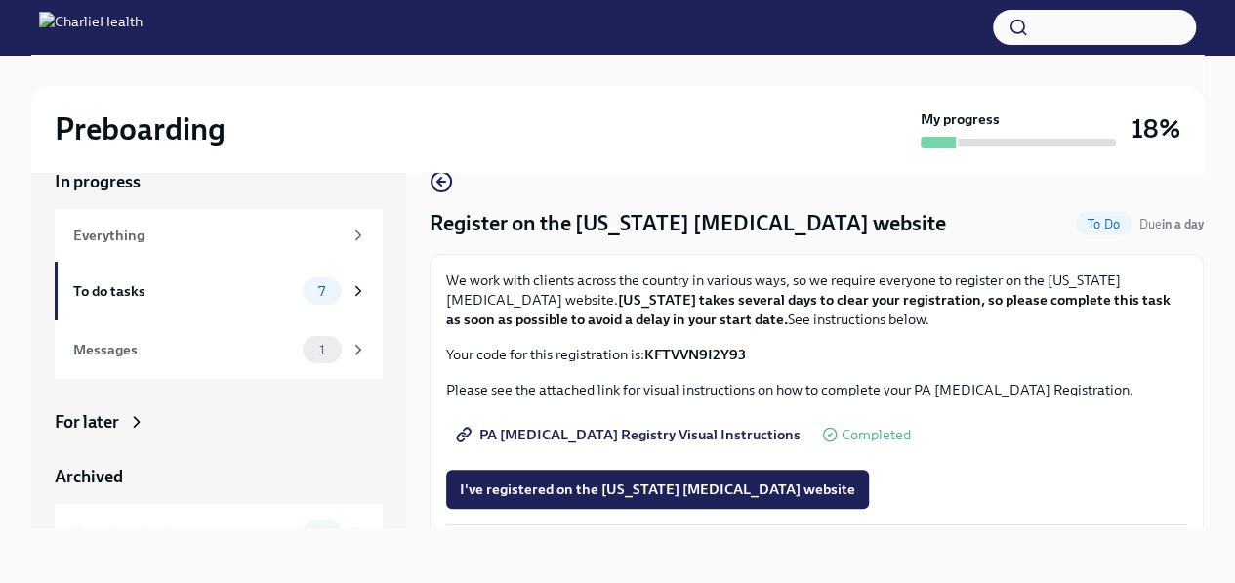
click at [533, 493] on span "I've registered on the [US_STATE] [MEDICAL_DATA] website" at bounding box center [657, 489] width 395 height 20
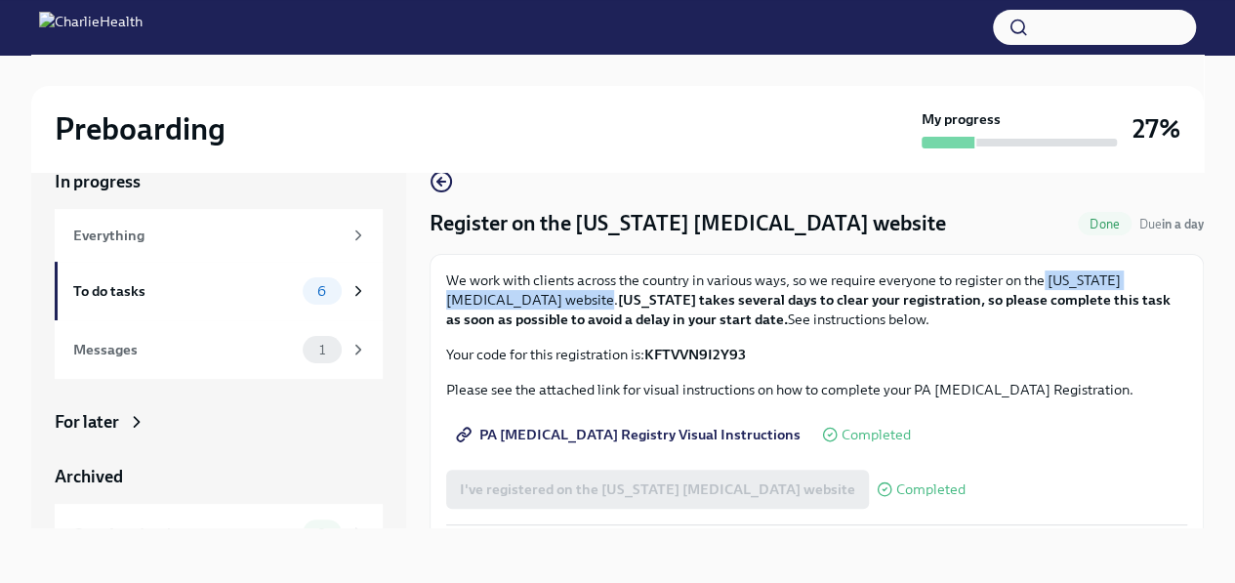
drag, startPoint x: 1043, startPoint y: 276, endPoint x: 538, endPoint y: 306, distance: 505.5
click at [538, 306] on p "We work with clients across the country in various ways, so we require everyone…" at bounding box center [816, 299] width 741 height 59
drag, startPoint x: 538, startPoint y: 306, endPoint x: 502, endPoint y: 302, distance: 36.3
copy p "[US_STATE] [MEDICAL_DATA] website."
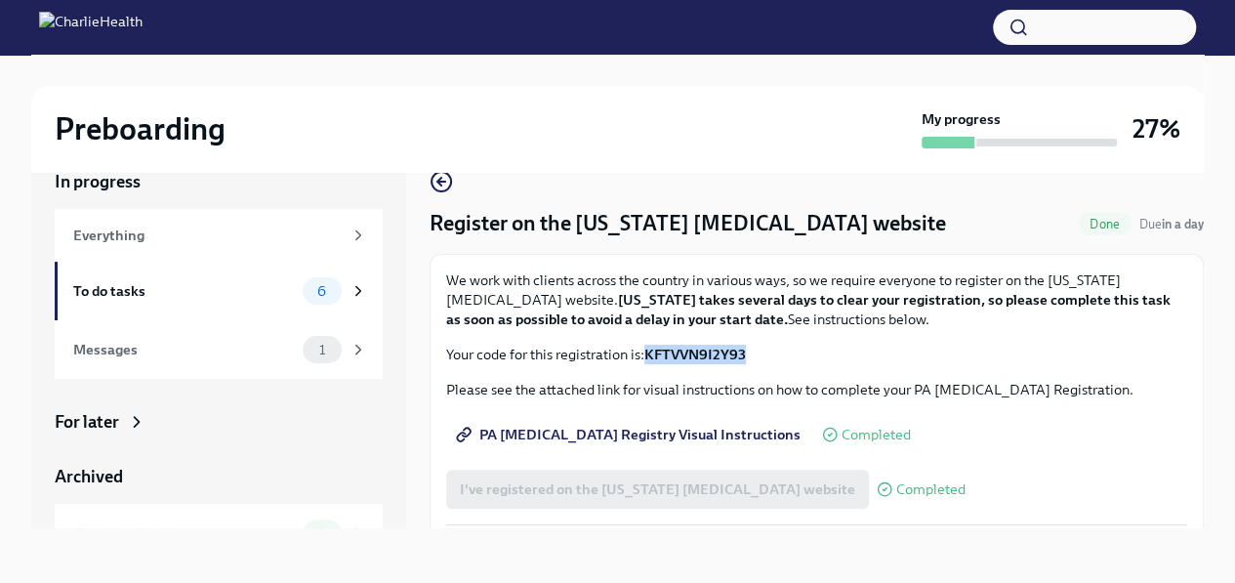
drag, startPoint x: 648, startPoint y: 354, endPoint x: 748, endPoint y: 350, distance: 99.6
click at [746, 350] on strong "KFTVVN9I2Y93" at bounding box center [695, 355] width 102 height 18
drag, startPoint x: 748, startPoint y: 350, endPoint x: 712, endPoint y: 352, distance: 36.2
copy strong "KFTVVN9I2Y93"
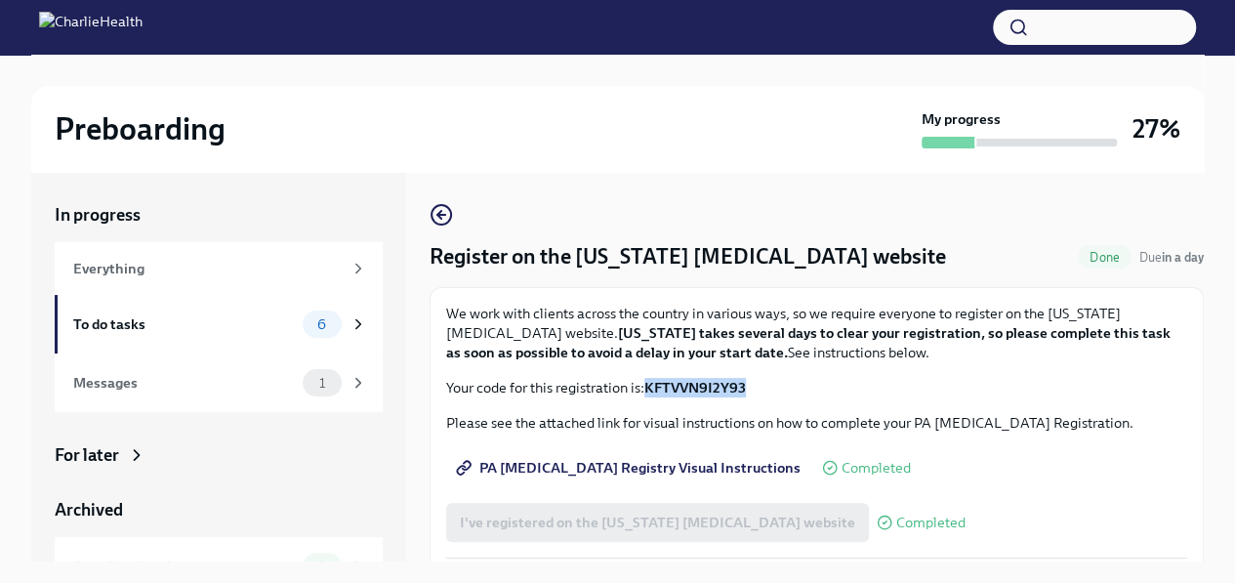
copy strong "KFTVVN9I2Y93"
click at [349, 323] on icon at bounding box center [358, 324] width 18 height 18
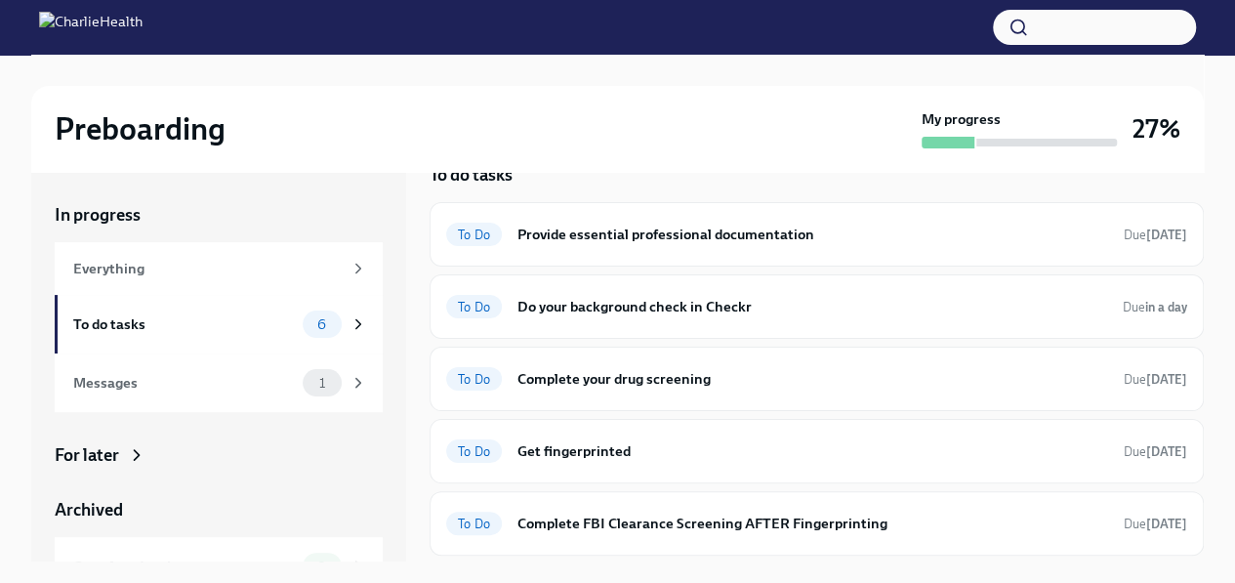
scroll to position [29, 0]
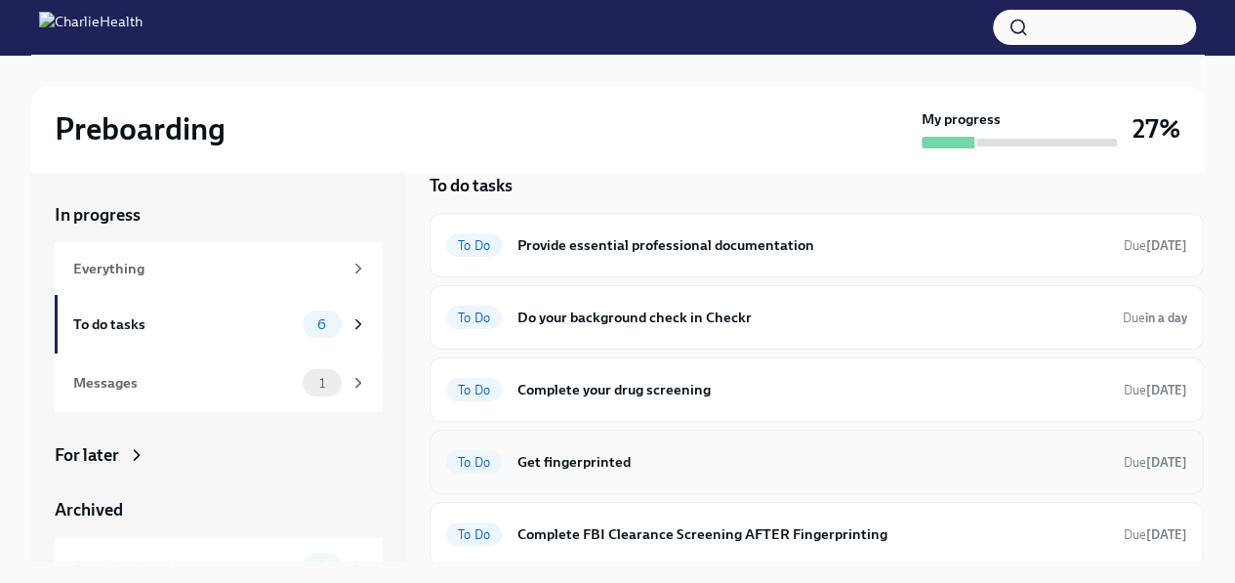
click at [568, 456] on h6 "Get fingerprinted" at bounding box center [812, 461] width 591 height 21
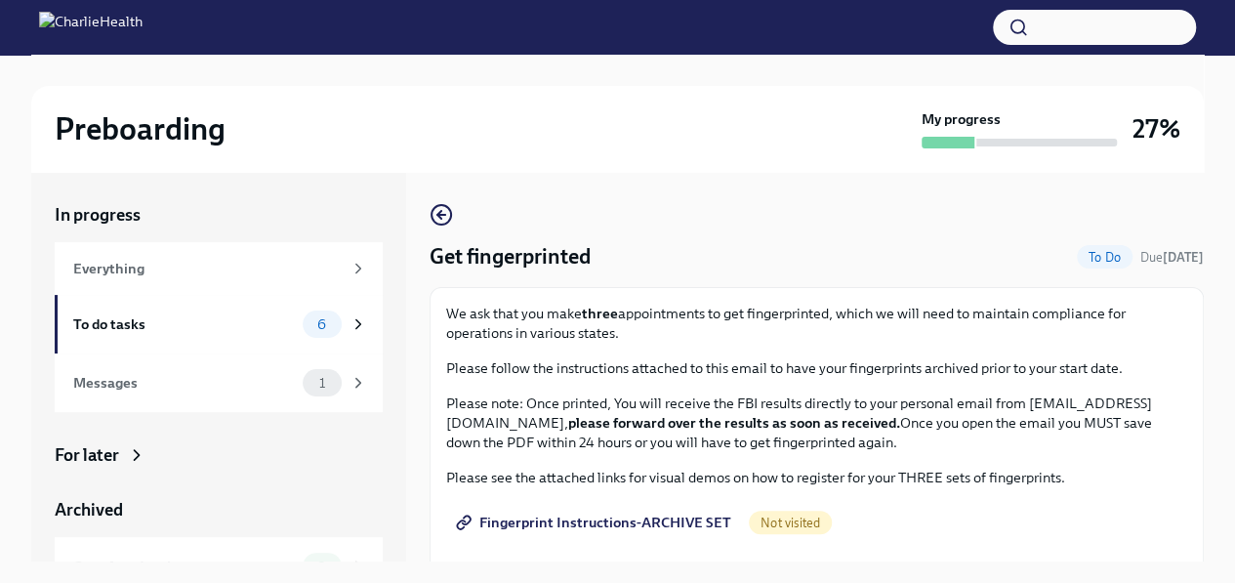
click at [602, 520] on span "Fingerprint Instructions-ARCHIVE SET" at bounding box center [595, 522] width 271 height 20
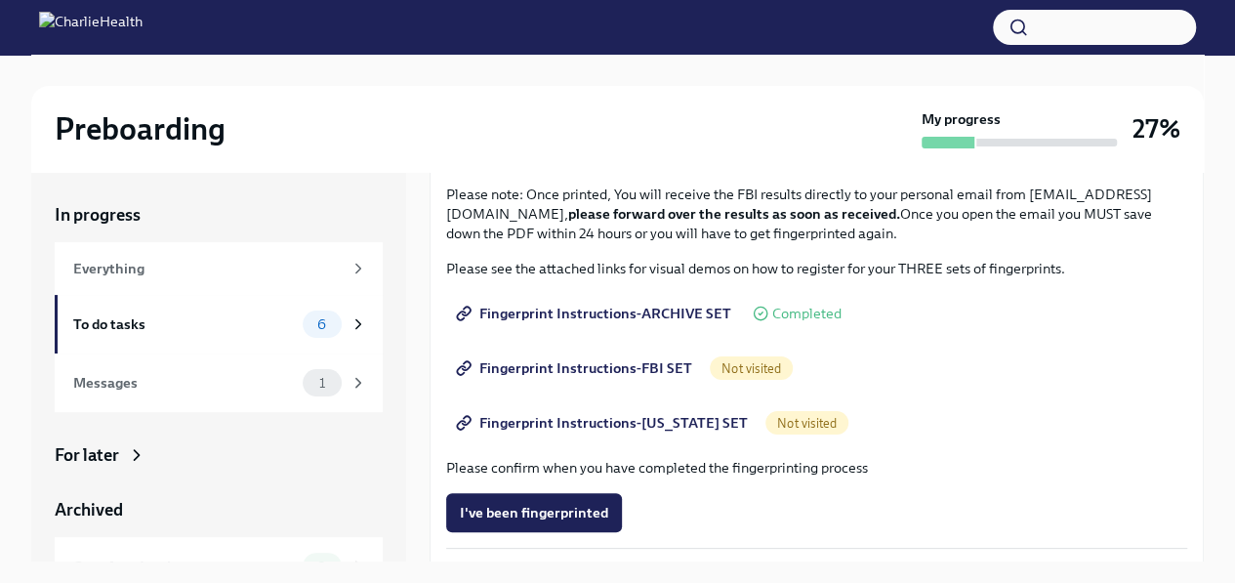
scroll to position [254, 0]
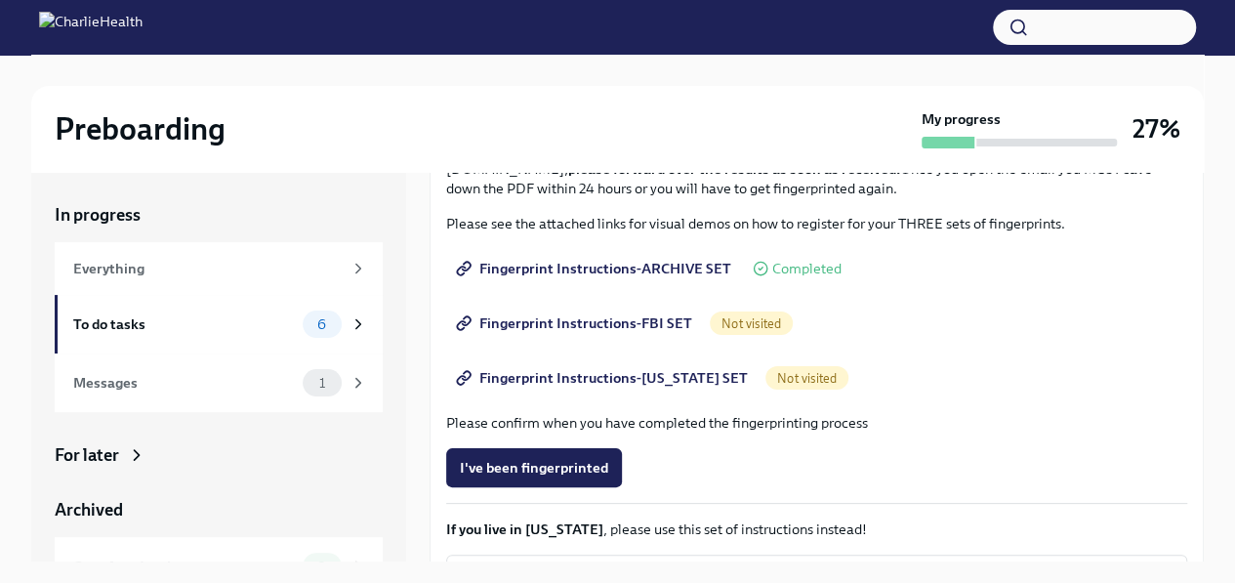
click at [739, 319] on span "Not visited" at bounding box center [751, 323] width 83 height 15
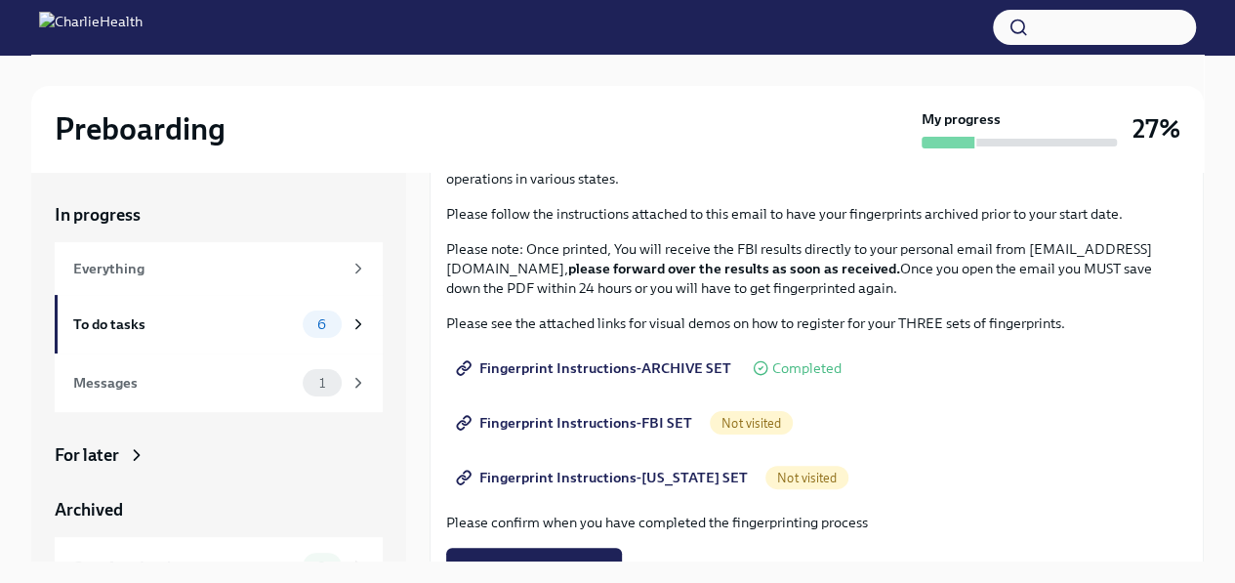
scroll to position [202, 0]
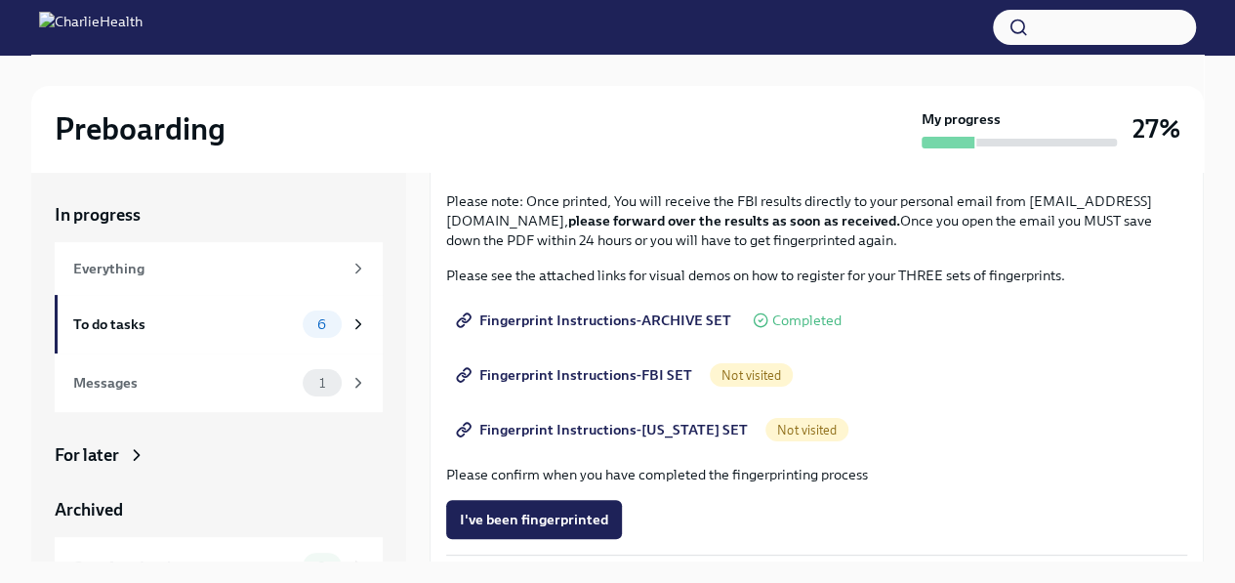
click at [634, 373] on span "Fingerprint Instructions-FBI SET" at bounding box center [576, 375] width 232 height 20
click at [683, 314] on span "Fingerprint Instructions-ARCHIVE SET" at bounding box center [595, 320] width 271 height 20
click at [587, 429] on span "Fingerprint Instructions-[US_STATE] SET" at bounding box center [604, 430] width 288 height 20
click at [101, 448] on div "For later" at bounding box center [87, 454] width 64 height 23
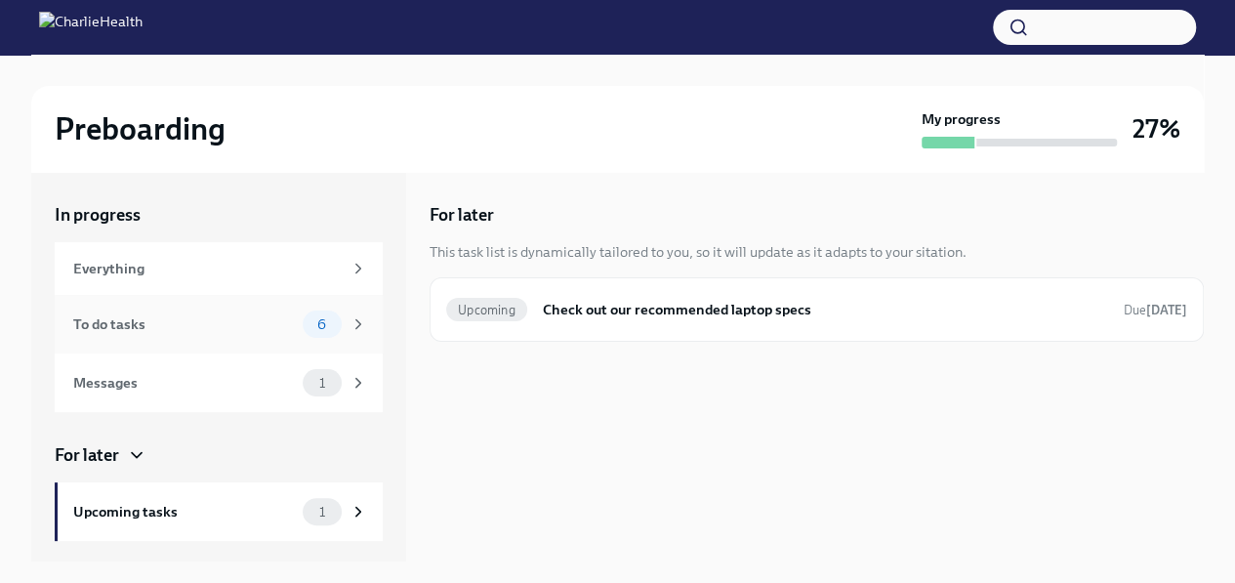
click at [94, 321] on div "To do tasks" at bounding box center [184, 323] width 222 height 21
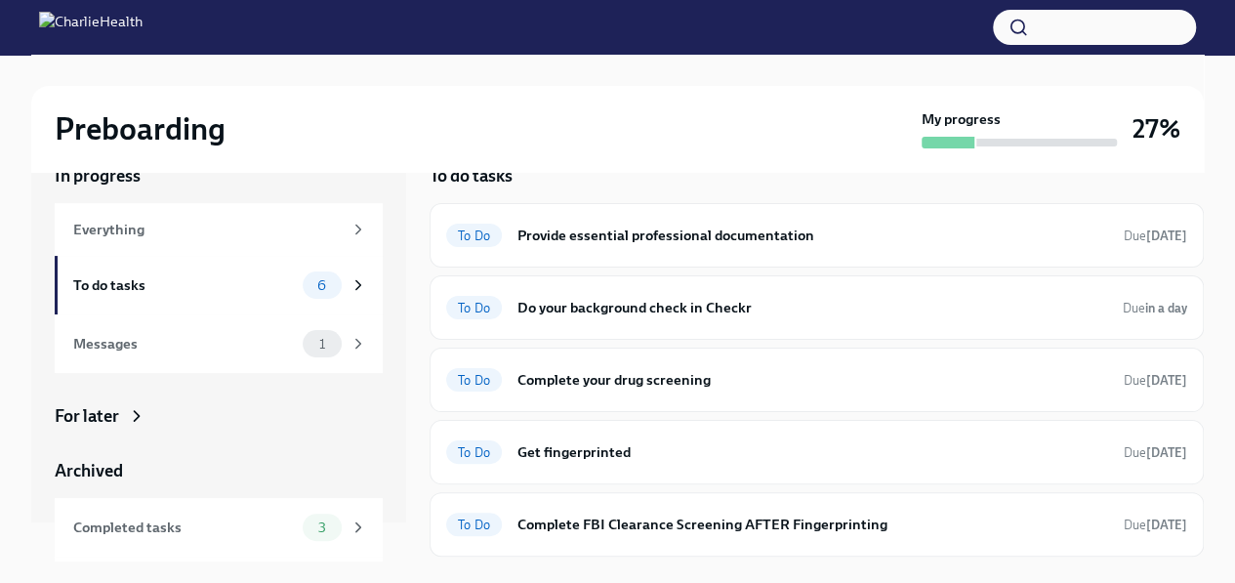
scroll to position [102, 0]
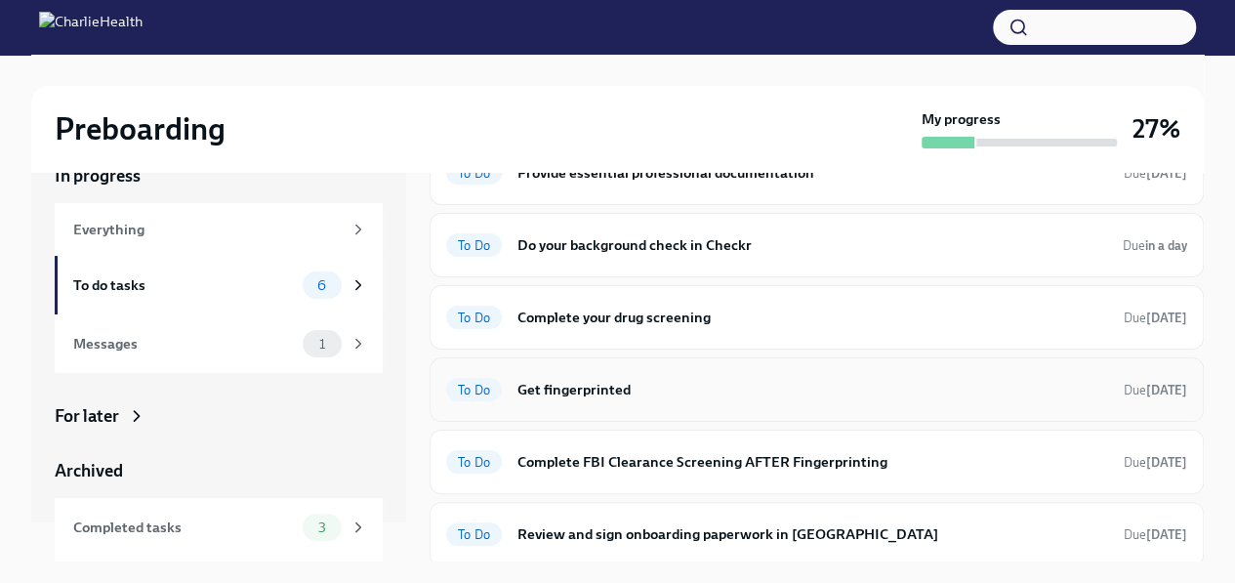
click at [584, 393] on h6 "Get fingerprinted" at bounding box center [812, 389] width 591 height 21
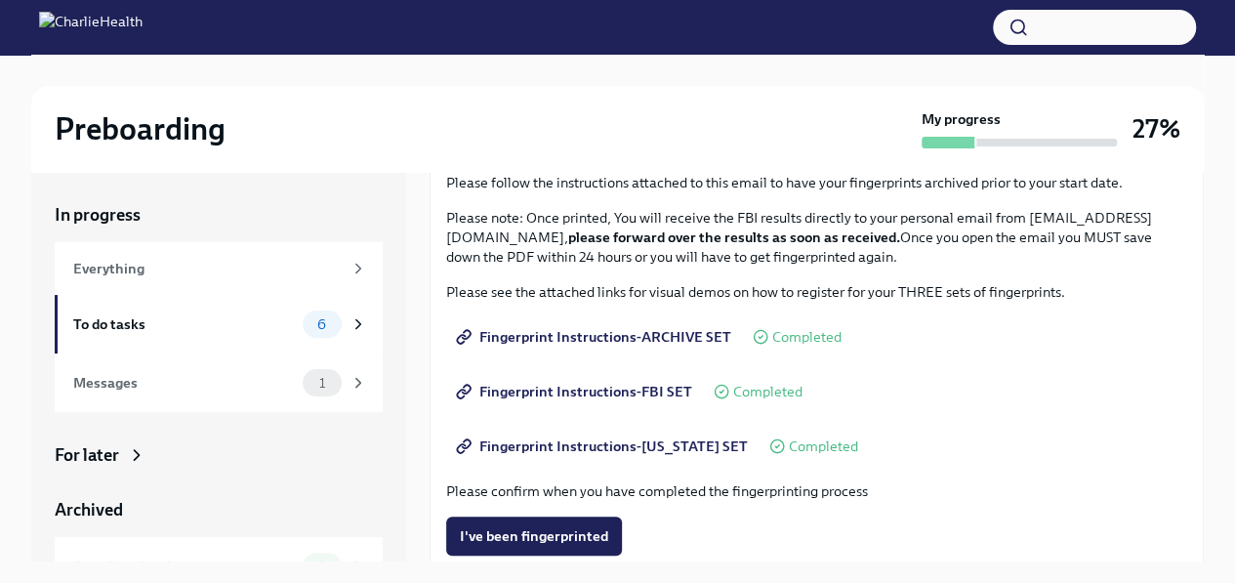
scroll to position [190, 0]
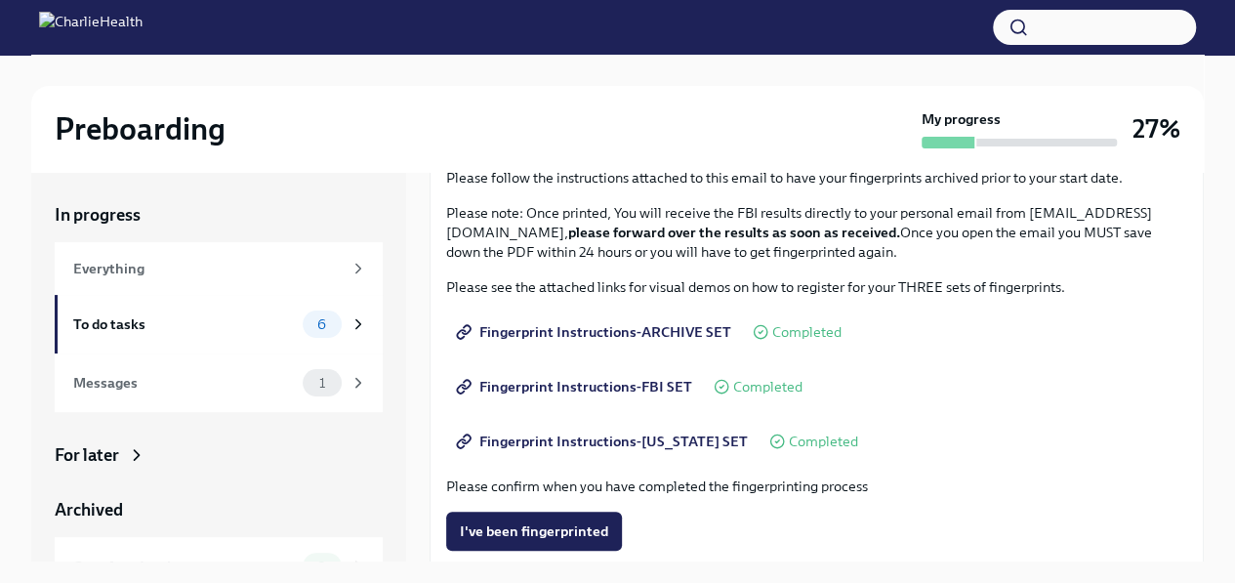
click at [651, 333] on span "Fingerprint Instructions-ARCHIVE SET" at bounding box center [595, 332] width 271 height 20
